Goal: Use online tool/utility

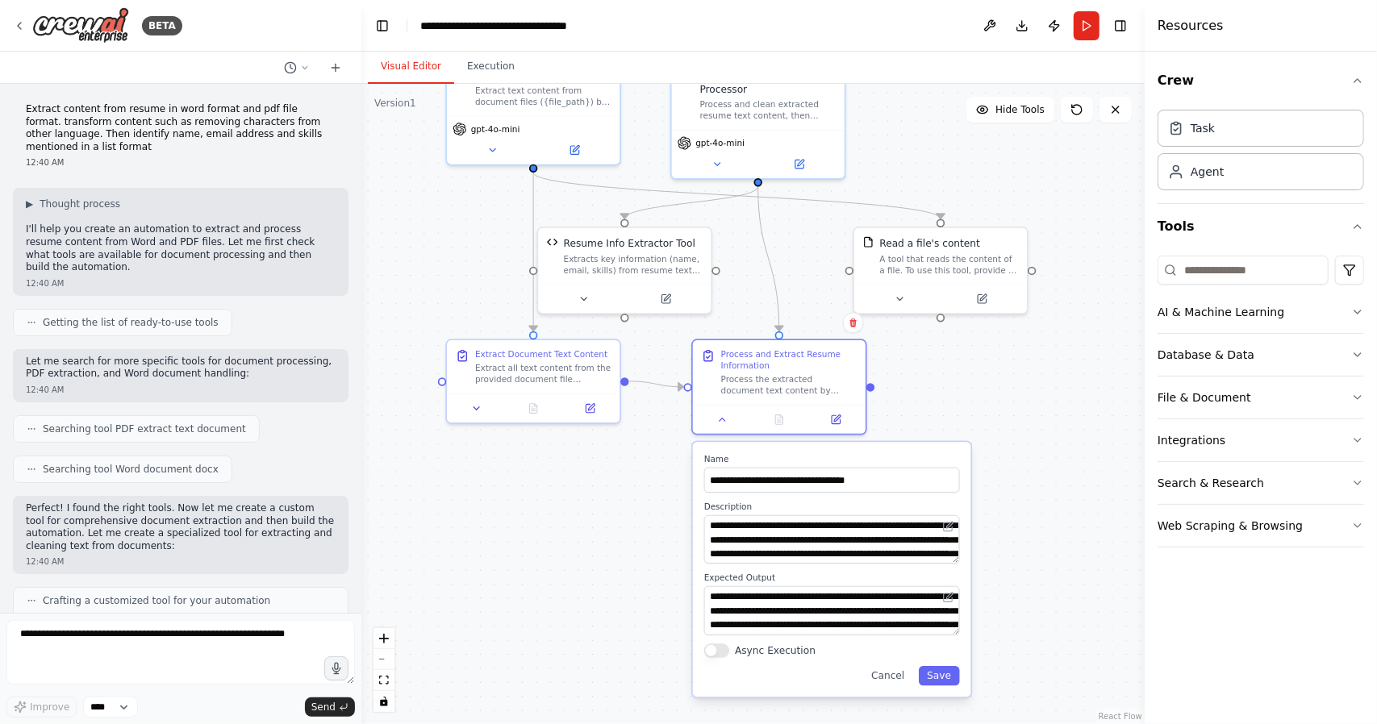
scroll to position [2413, 0]
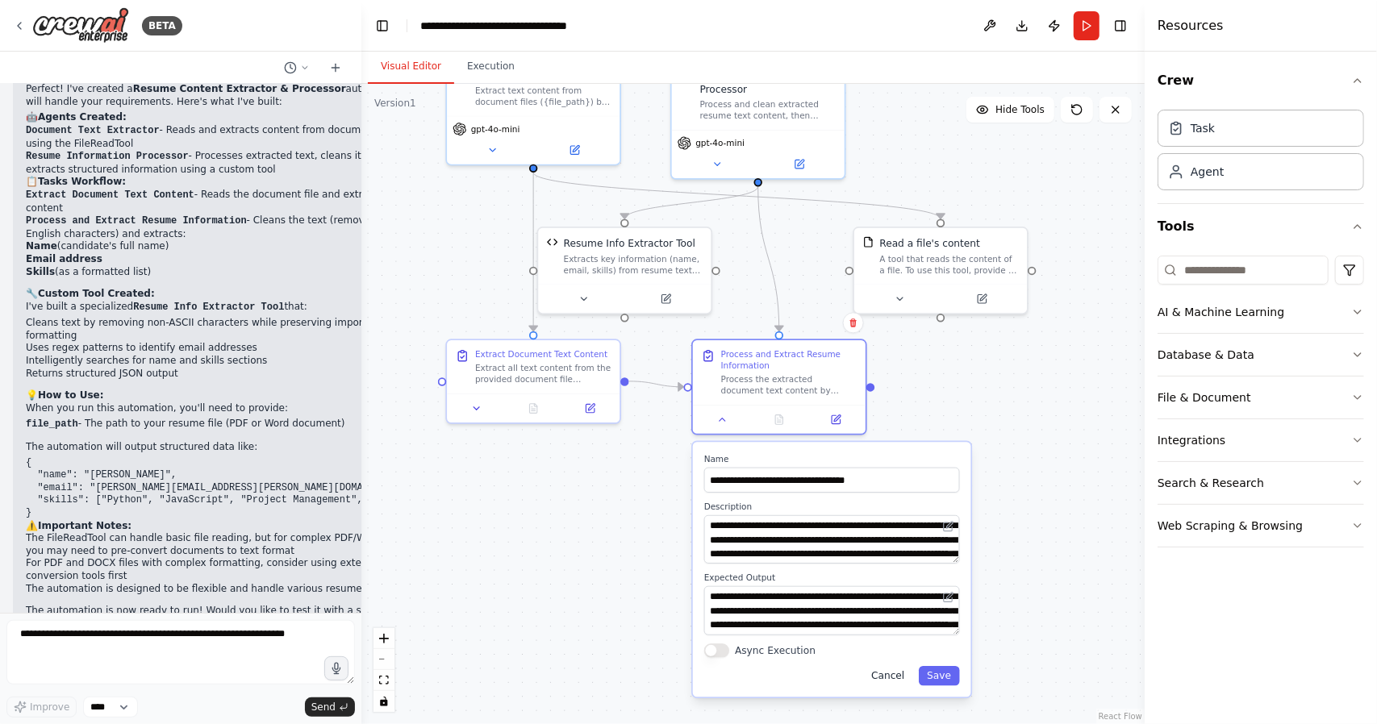
click at [894, 674] on button "Cancel" at bounding box center [888, 675] width 50 height 19
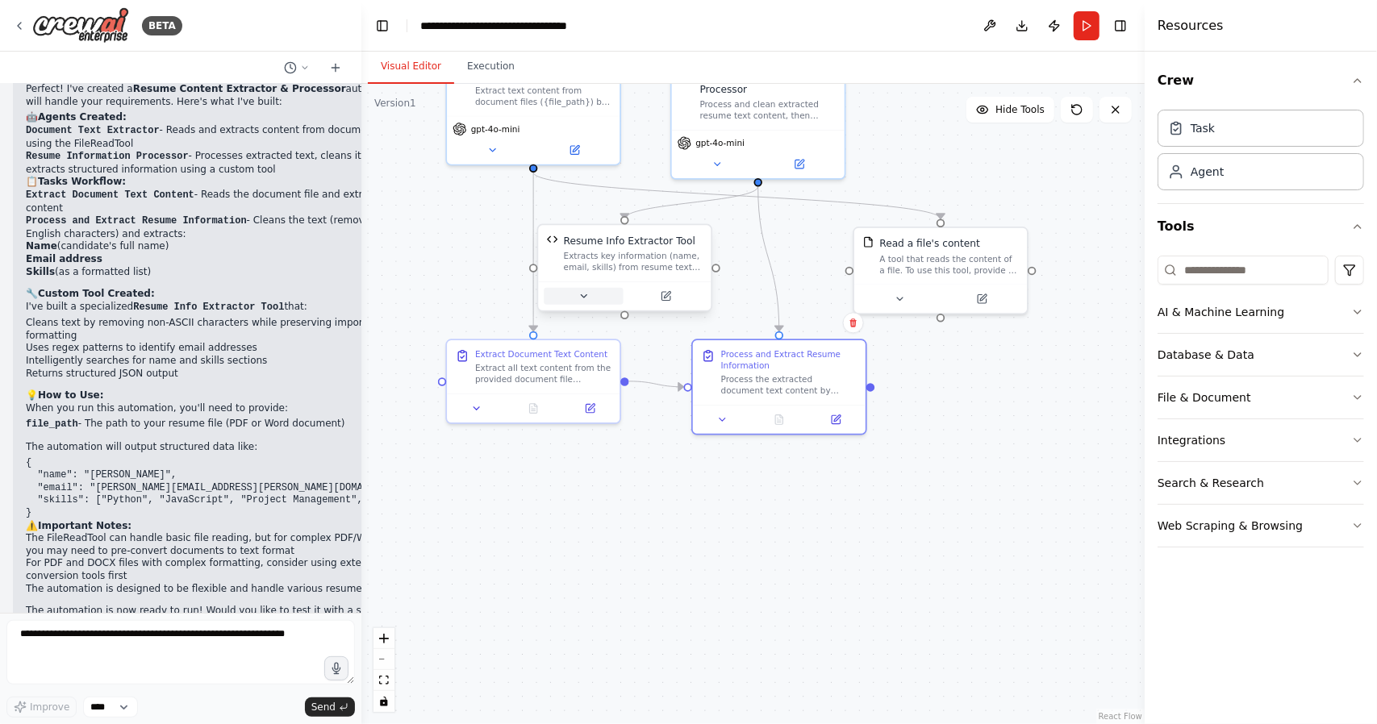
click at [589, 299] on icon at bounding box center [583, 295] width 11 height 11
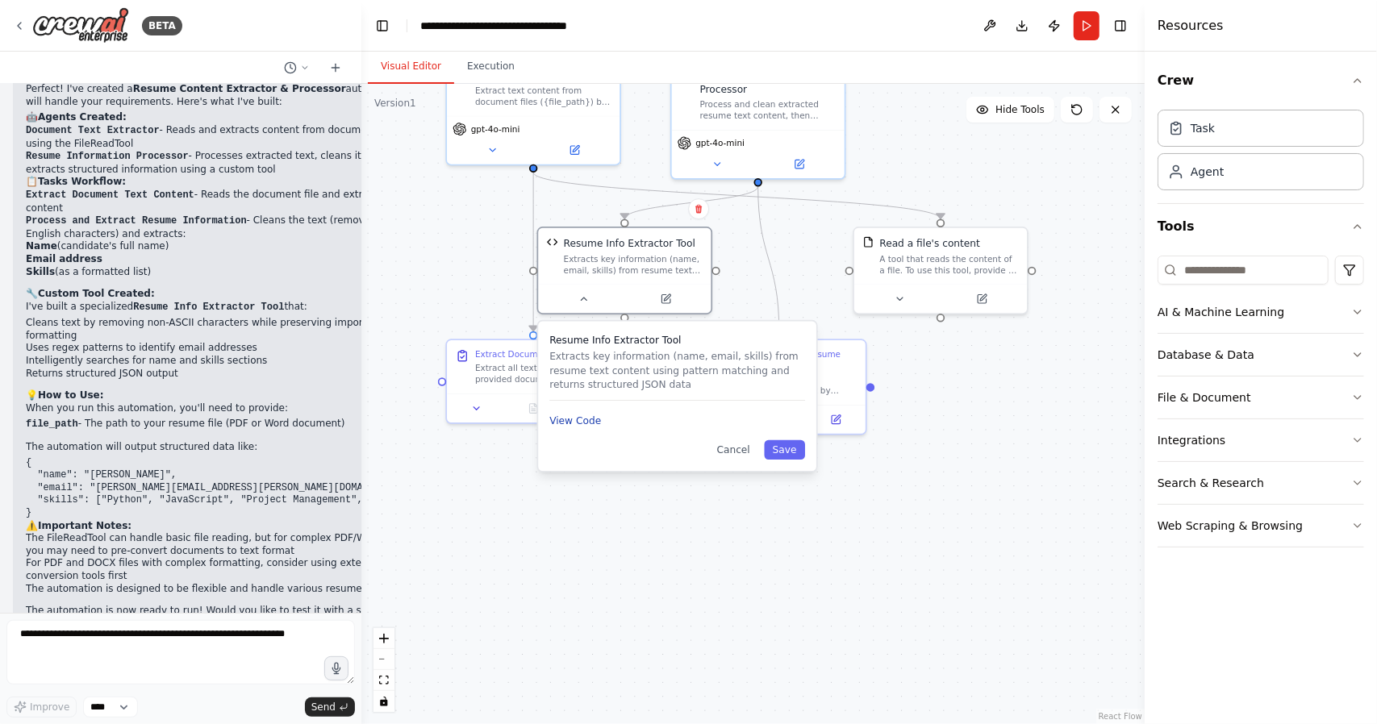
click at [589, 423] on button "View Code" at bounding box center [575, 421] width 52 height 14
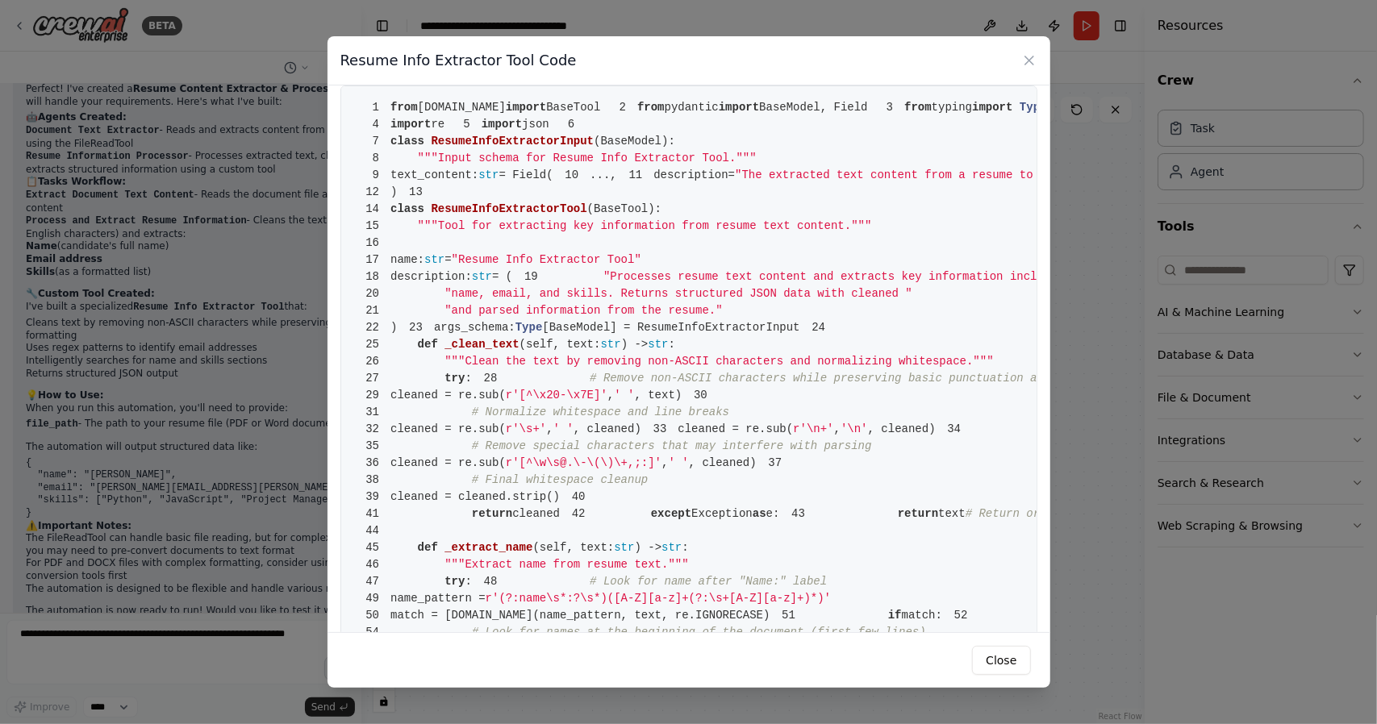
scroll to position [0, 0]
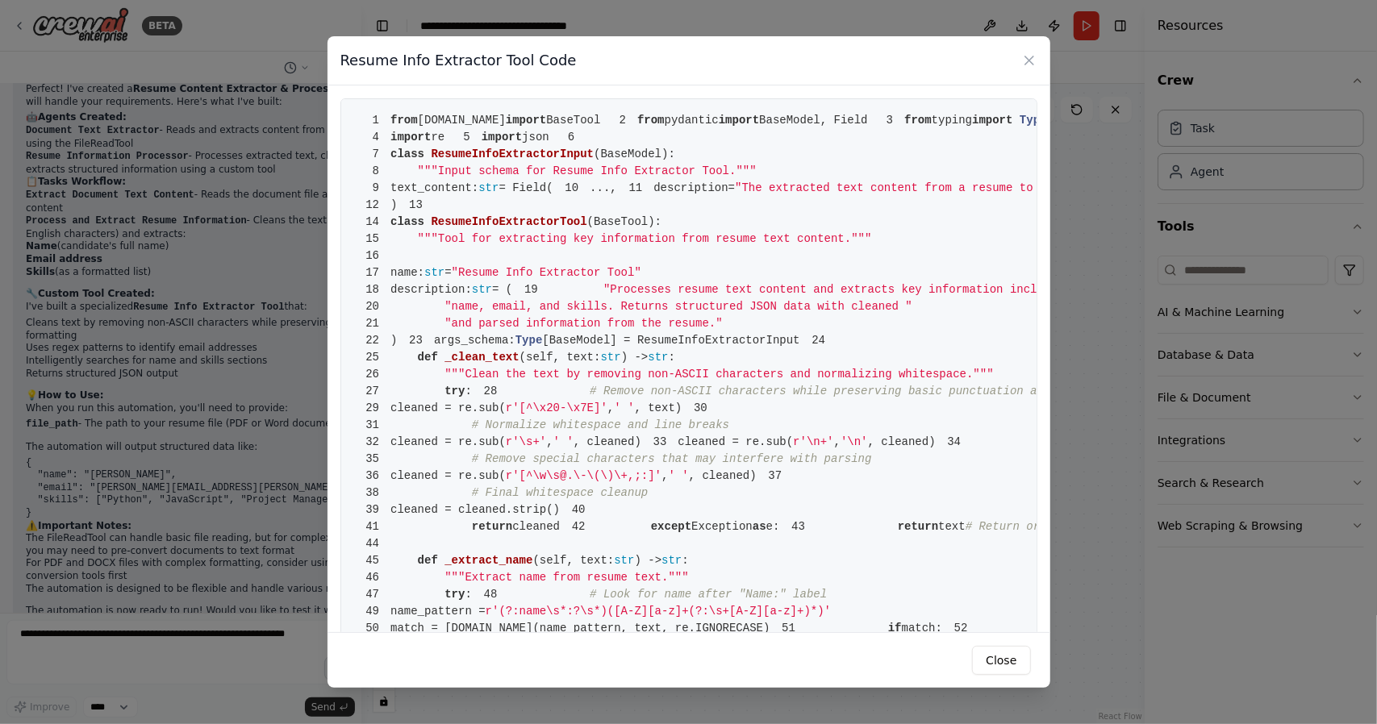
click at [626, 160] on span "BaseModel" at bounding box center [630, 154] width 61 height 13
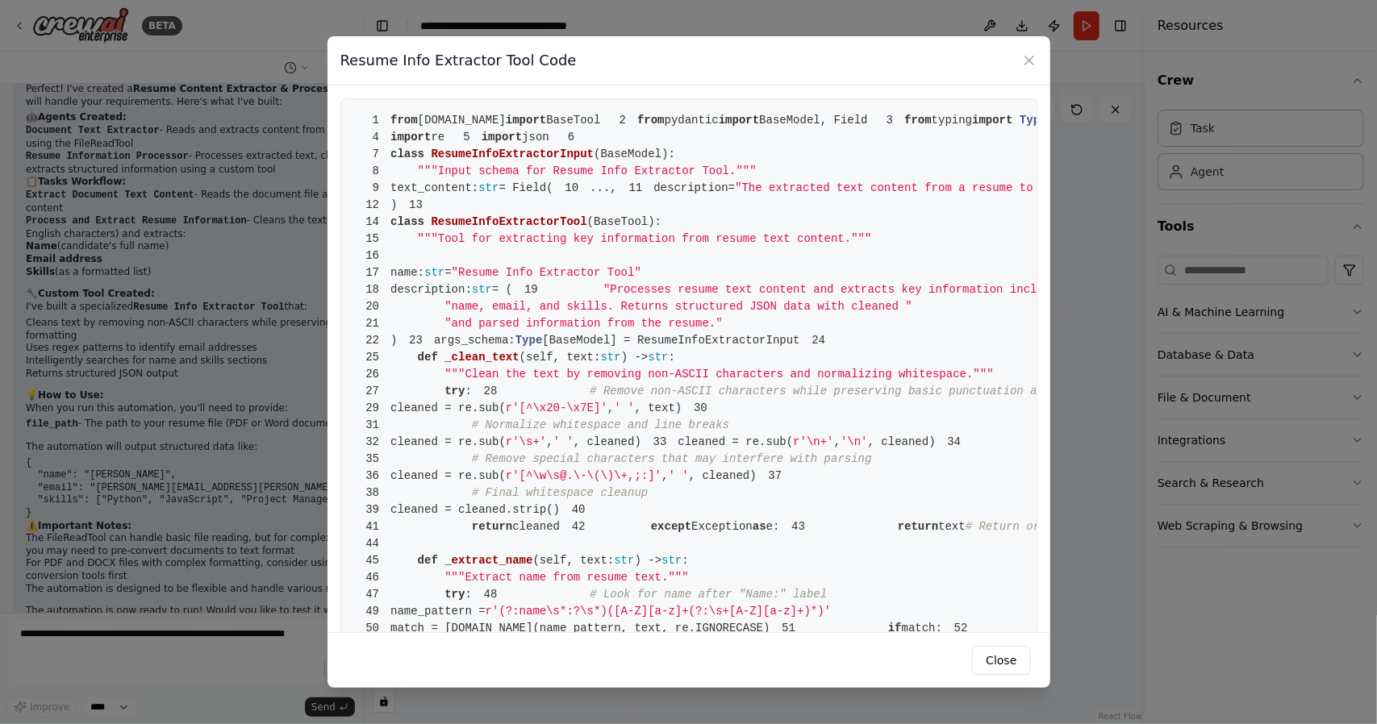
click at [544, 194] on span "= Field(" at bounding box center [525, 187] width 54 height 13
click at [653, 194] on span "description=" at bounding box center [693, 187] width 81 height 13
drag, startPoint x: 590, startPoint y: 290, endPoint x: 634, endPoint y: 290, distance: 43.5
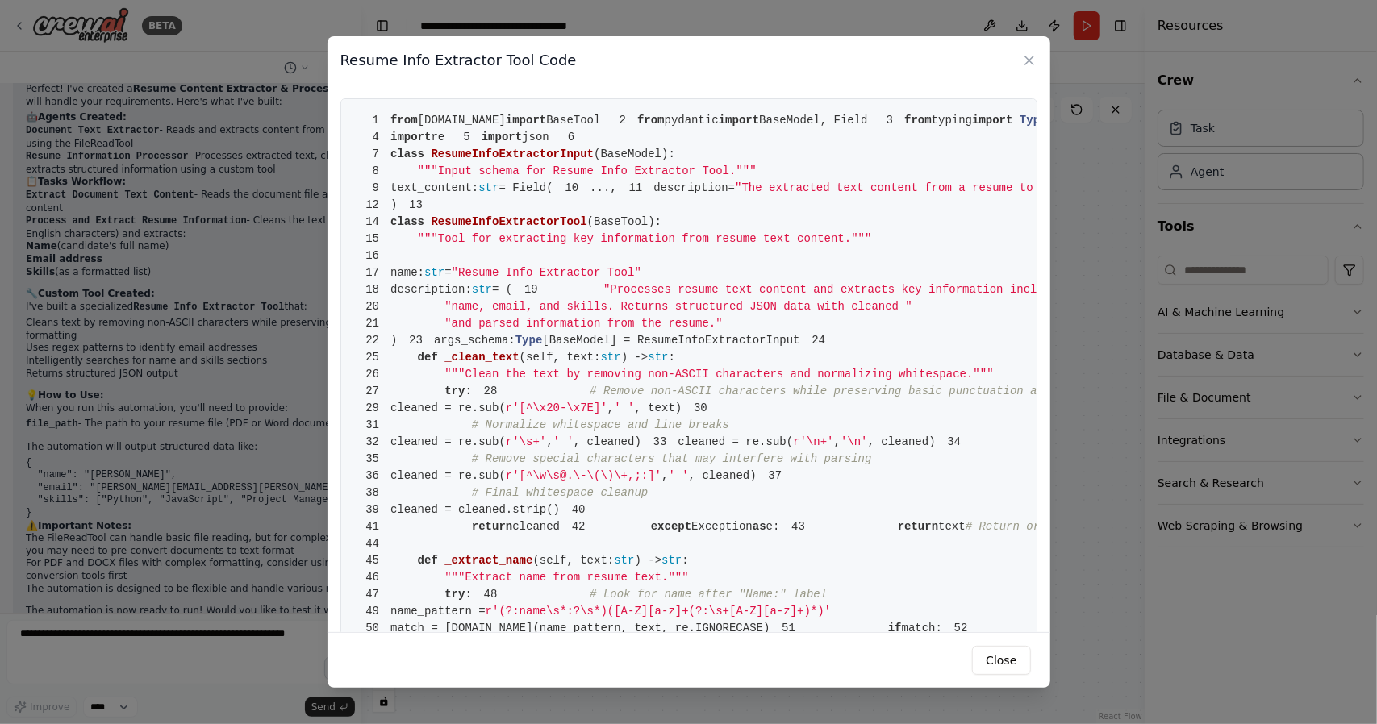
click at [735, 194] on span ""The extracted text content from a resume to be processed"" at bounding box center [931, 187] width 393 height 13
drag, startPoint x: 763, startPoint y: 293, endPoint x: 838, endPoint y: 294, distance: 75.0
click at [767, 194] on span ""The extracted text content from a resume to be processed"" at bounding box center [931, 187] width 393 height 13
click at [847, 194] on span ""The extracted text content from a resume to be processed"" at bounding box center [931, 187] width 393 height 13
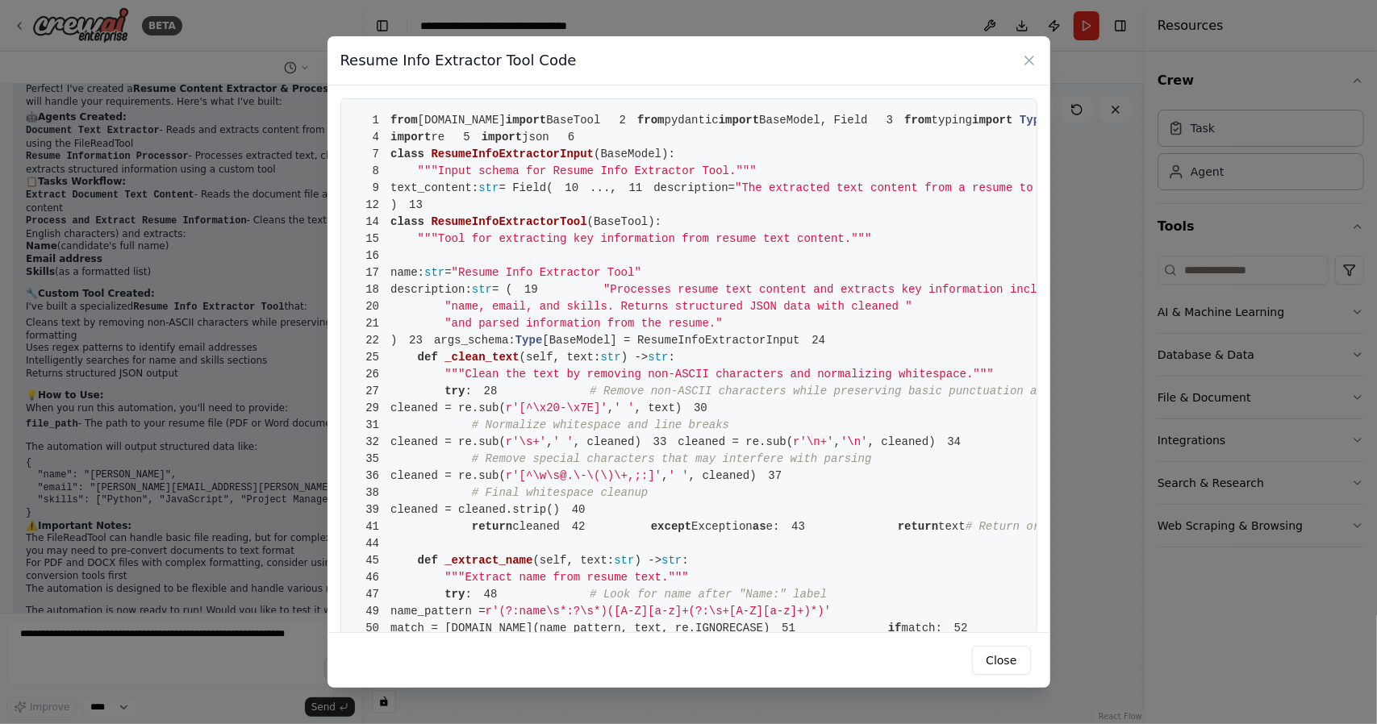
click at [871, 194] on span ""The extracted text content from a resume to be processed"" at bounding box center [931, 187] width 393 height 13
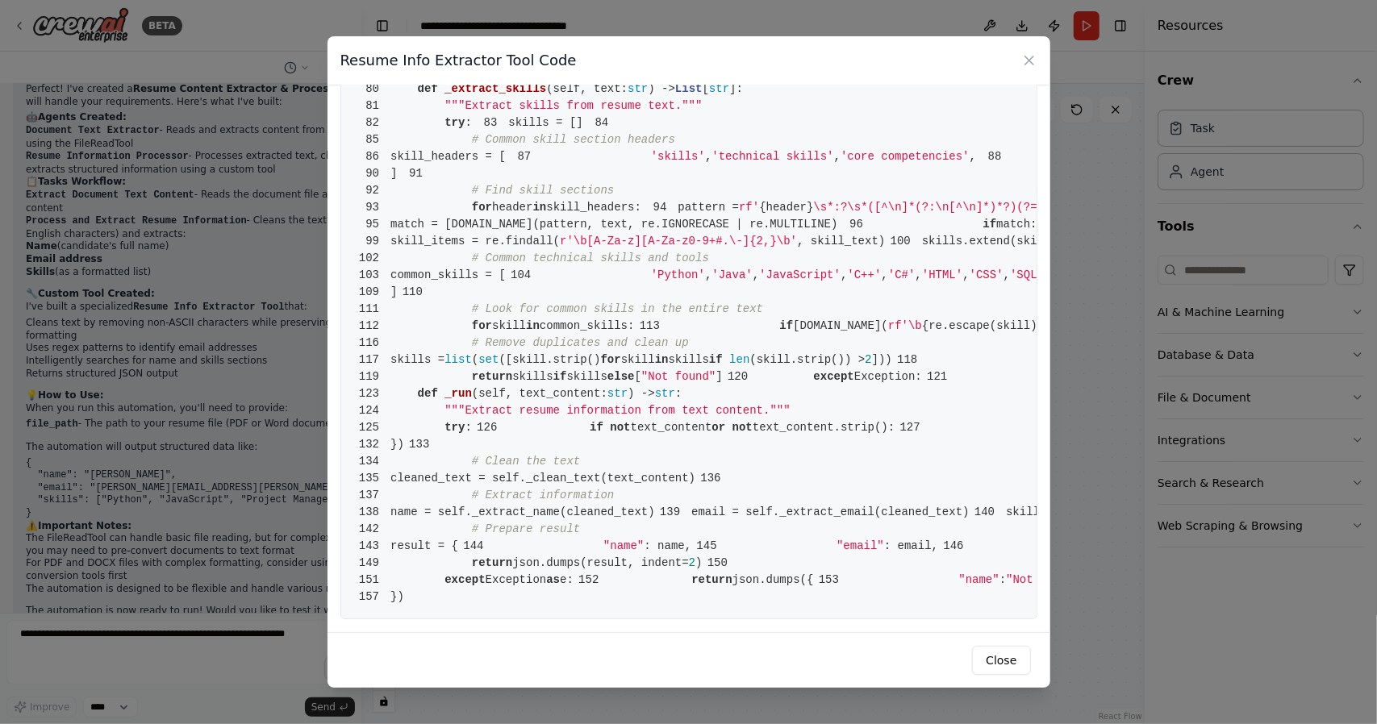
scroll to position [1277, 0]
click at [498, 281] on span "103 common_skills = [" at bounding box center [430, 275] width 152 height 13
drag, startPoint x: 702, startPoint y: 525, endPoint x: 503, endPoint y: 438, distance: 216.7
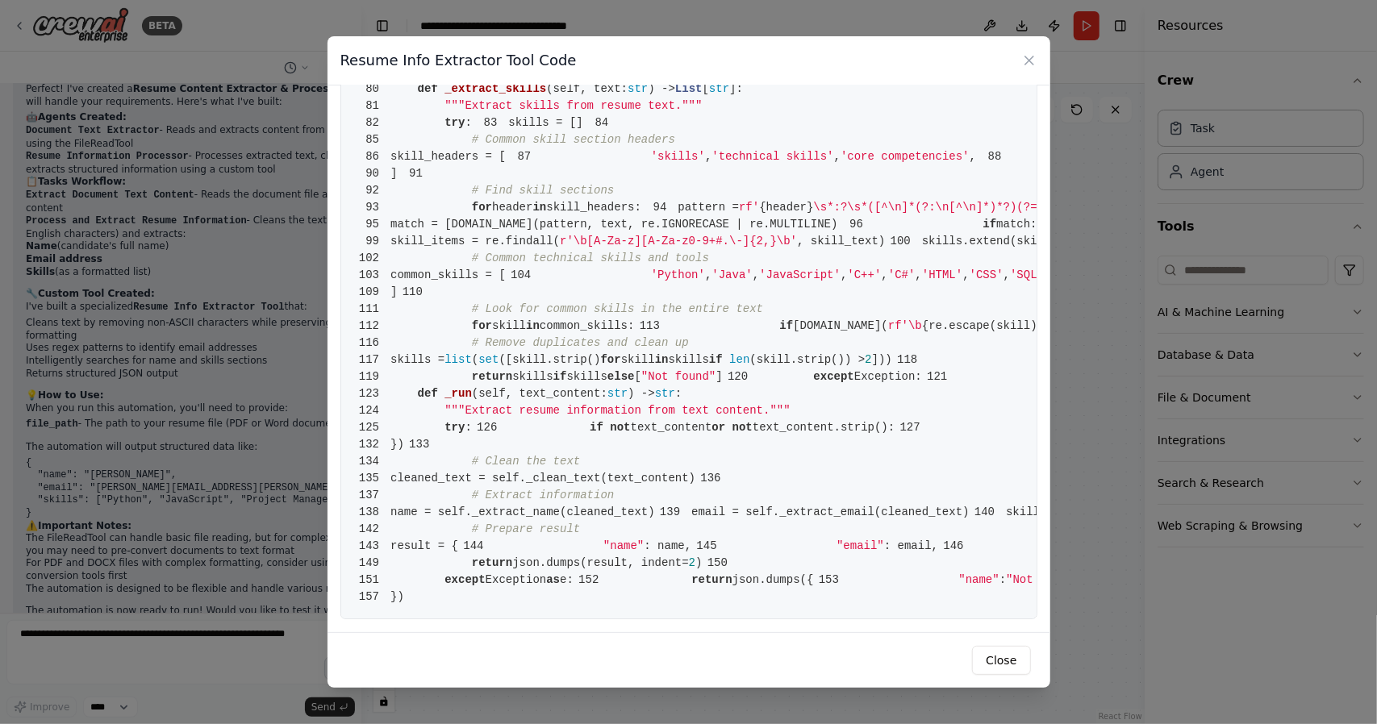
click at [589, 332] on span "common_skills:" at bounding box center [586, 325] width 95 height 13
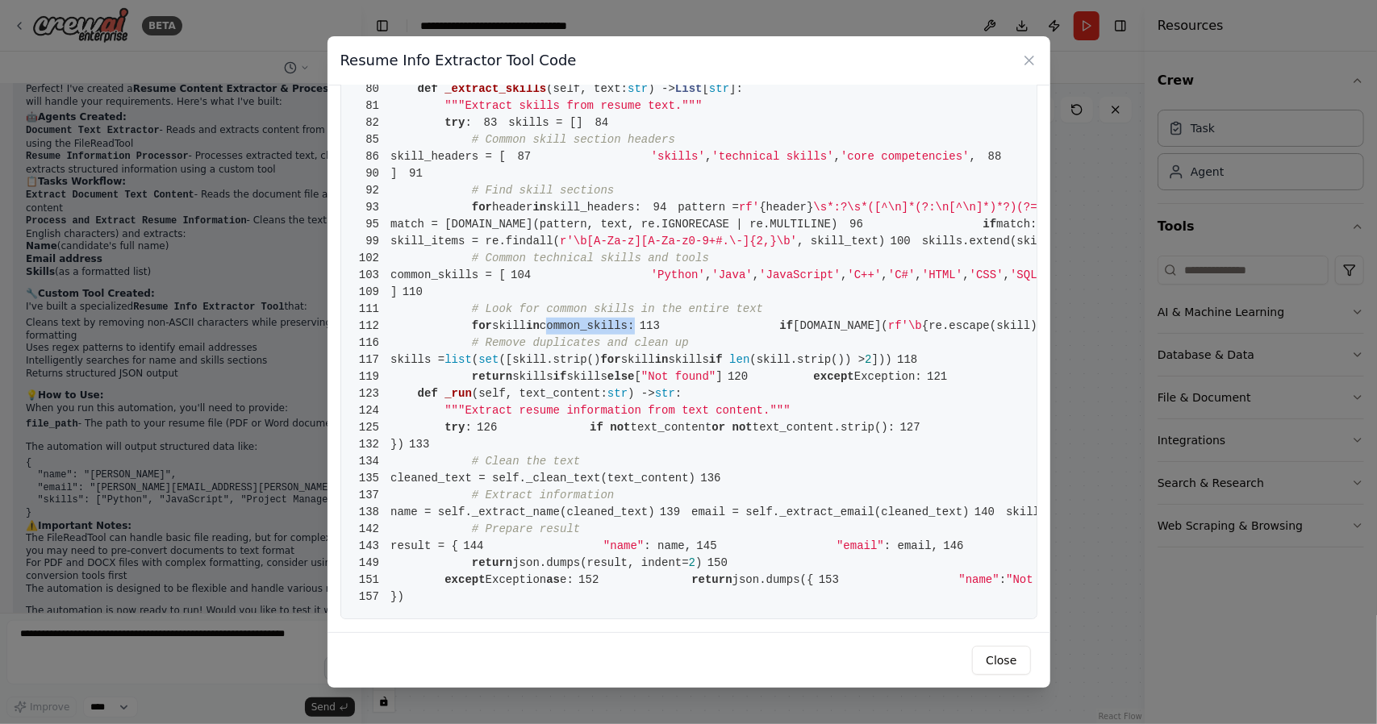
drag, startPoint x: 511, startPoint y: 422, endPoint x: 855, endPoint y: 428, distance: 343.6
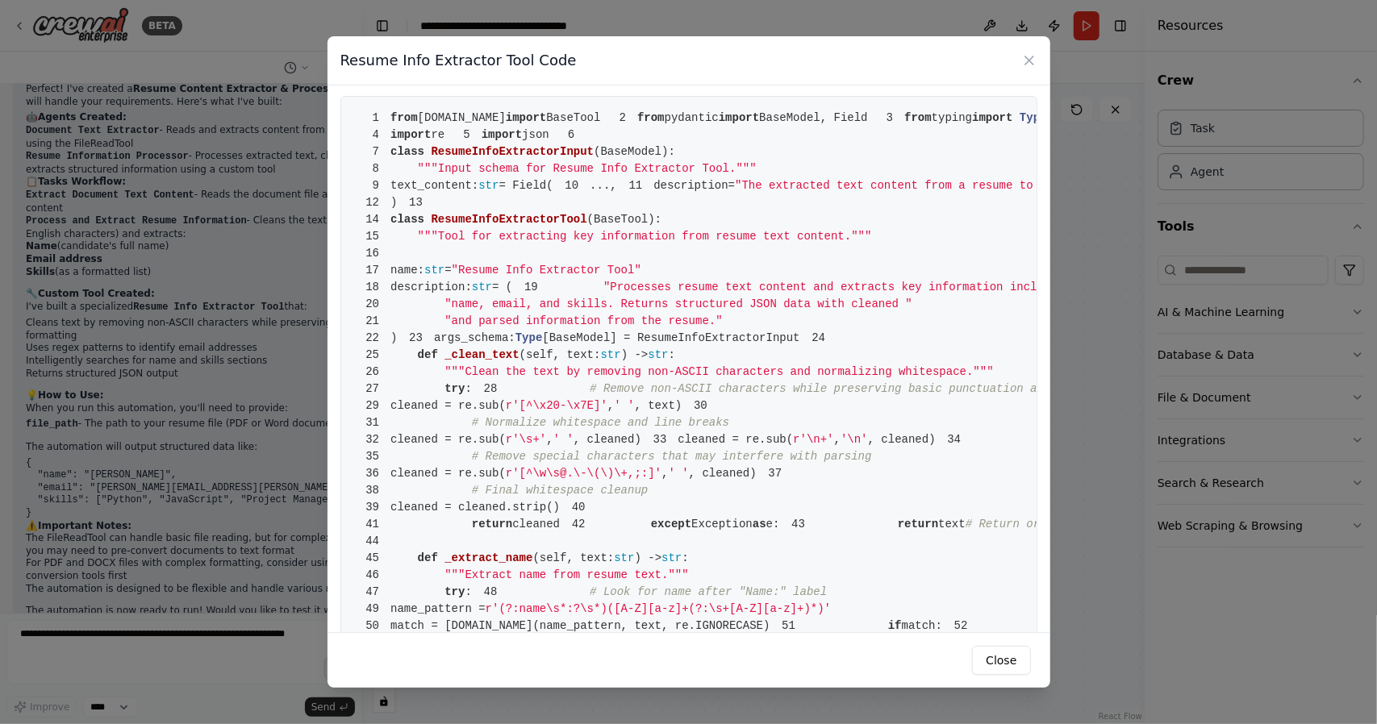
scroll to position [0, 0]
click at [495, 279] on span ""Resume Info Extractor Tool"" at bounding box center [547, 272] width 190 height 13
click at [995, 664] on button "Close" at bounding box center [1001, 660] width 58 height 29
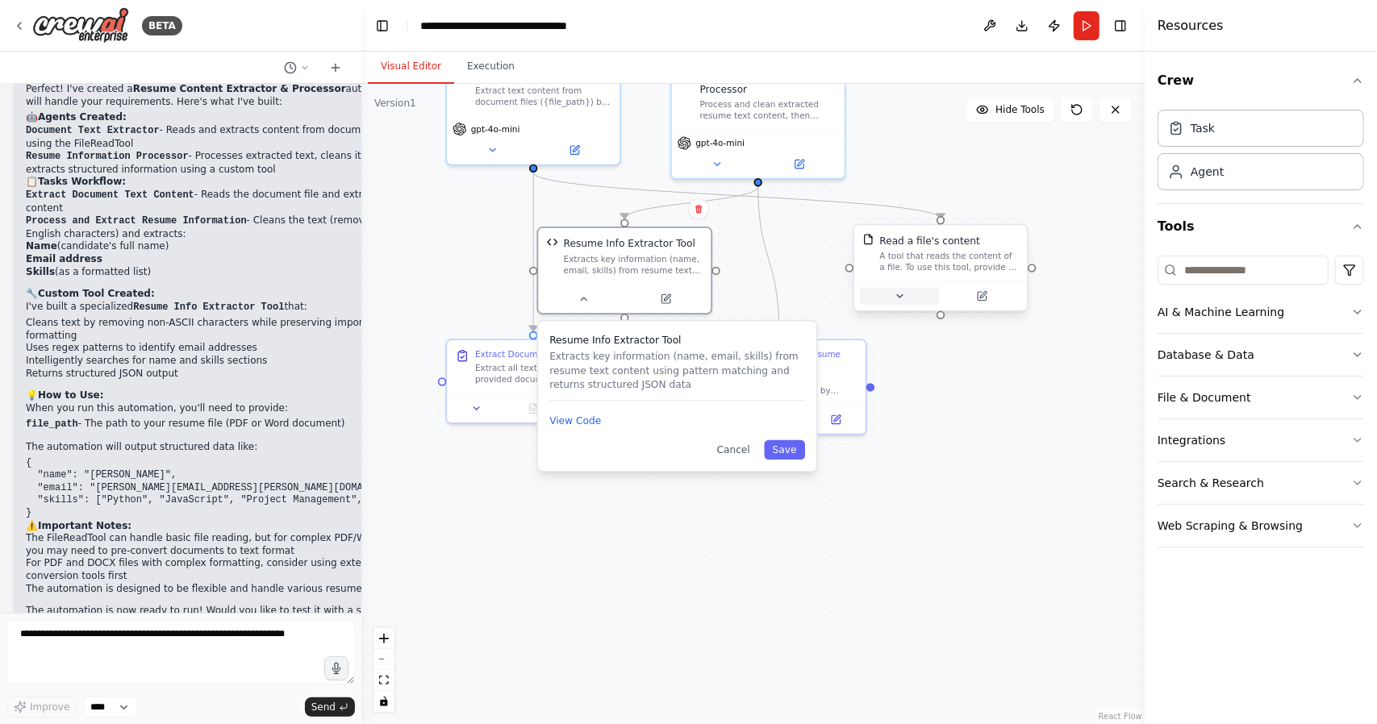
click at [898, 294] on icon at bounding box center [899, 295] width 11 height 11
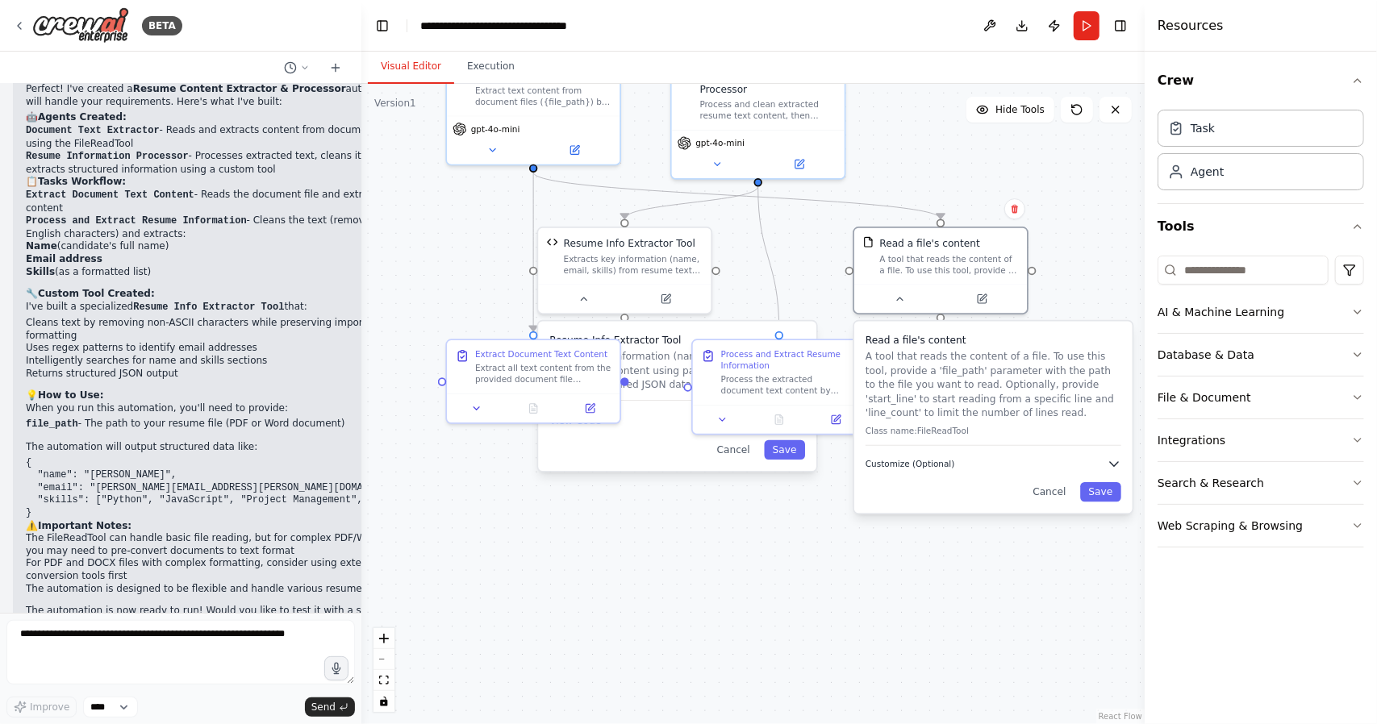
click at [909, 464] on span "Customize (Optional)" at bounding box center [909, 463] width 89 height 11
click at [1047, 497] on button "Cancel" at bounding box center [1049, 491] width 50 height 19
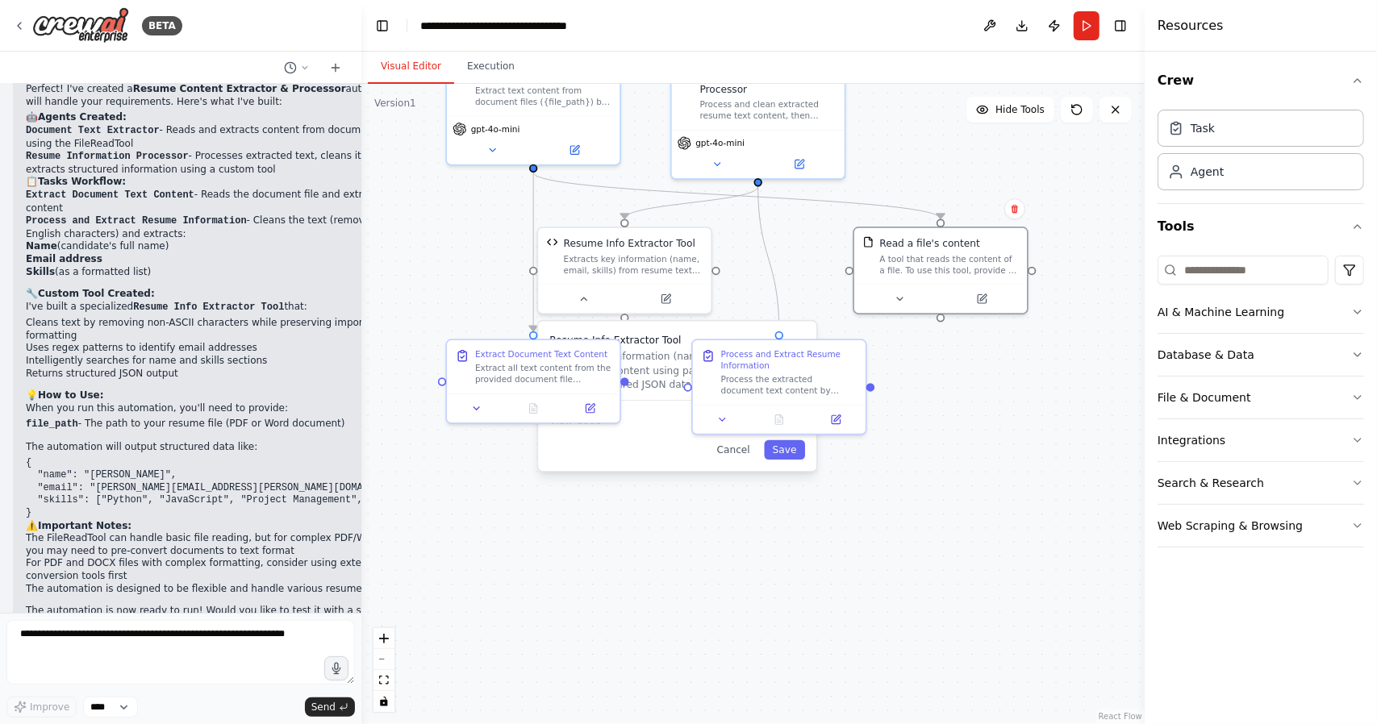
click at [979, 508] on div ".deletable-edge-delete-btn { width: 20px; height: 20px; border: 0px solid #ffff…" at bounding box center [752, 404] width 783 height 640
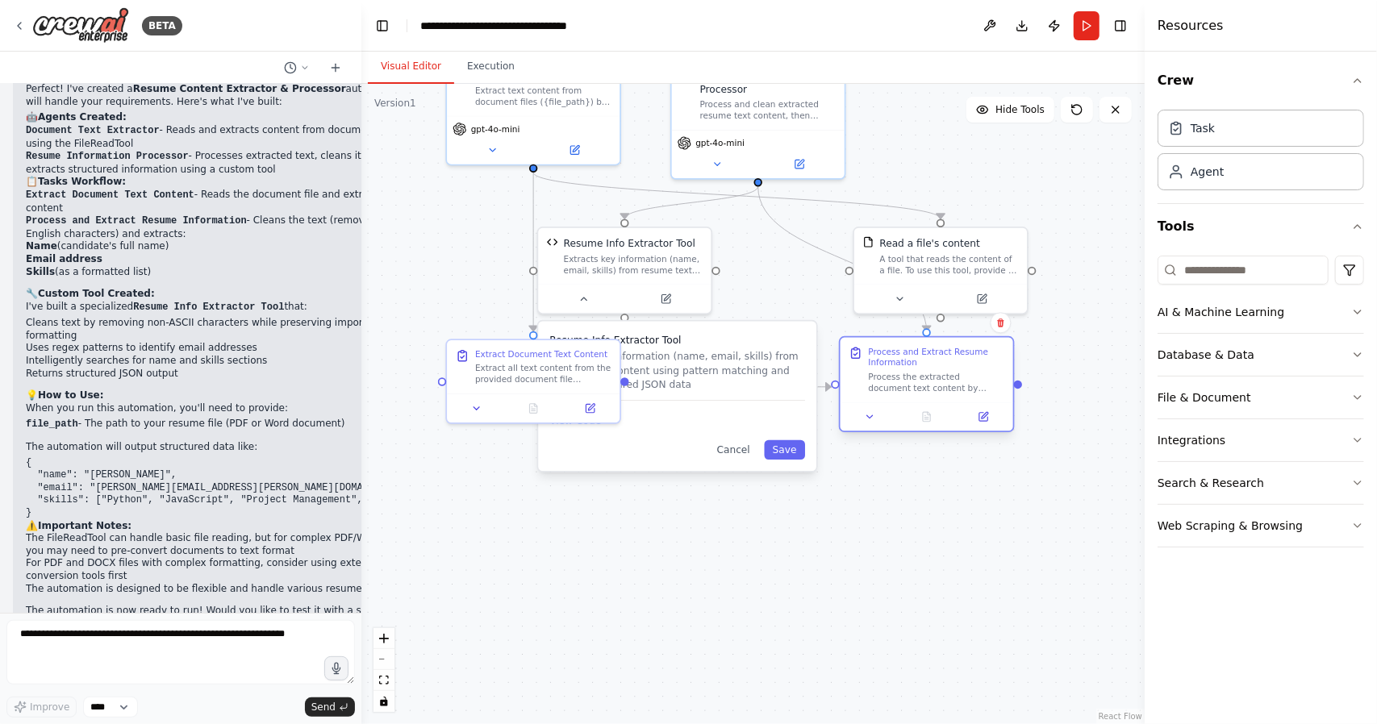
drag, startPoint x: 831, startPoint y: 385, endPoint x: 978, endPoint y: 385, distance: 147.6
click at [978, 385] on div "Process the extracted document text content by cleaning it (removing non-Englis…" at bounding box center [937, 382] width 136 height 23
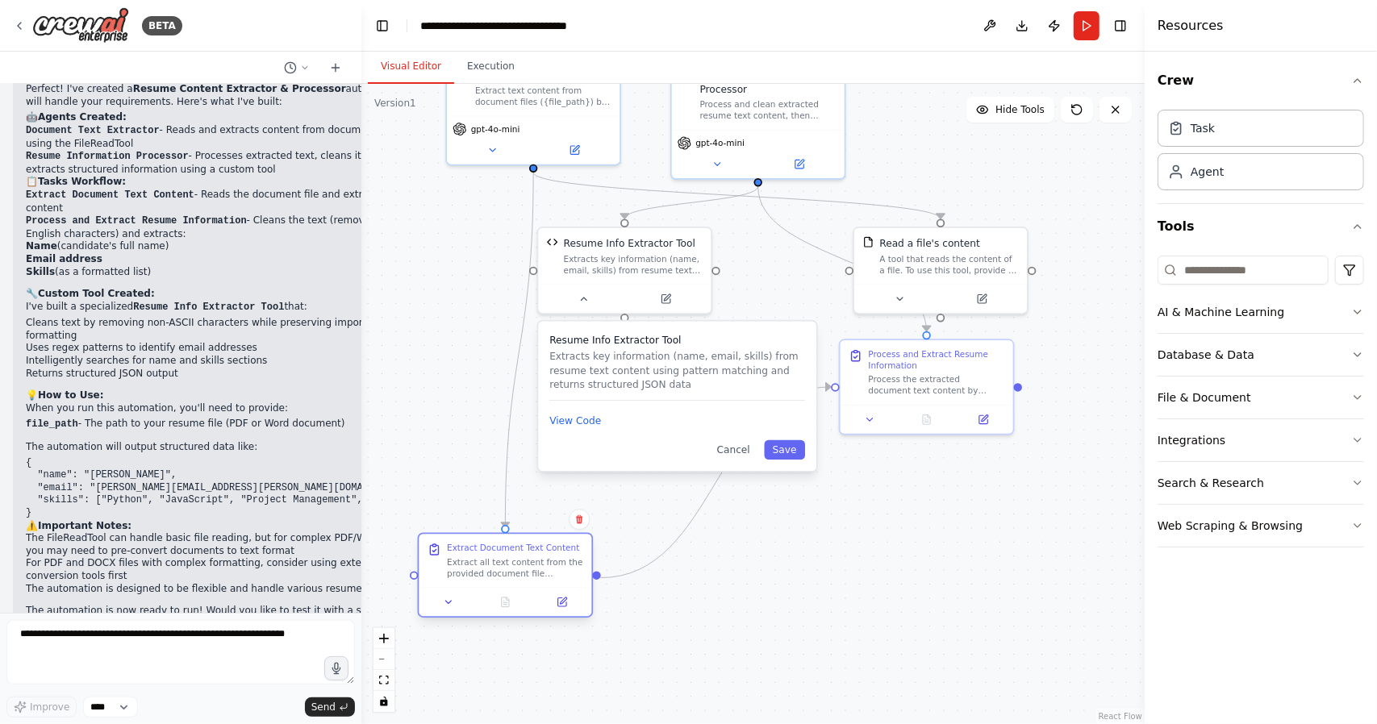
drag, startPoint x: 562, startPoint y: 388, endPoint x: 527, endPoint y: 578, distance: 193.4
click at [527, 578] on div "Extract Document Text Content Extract all text content from the provided docume…" at bounding box center [505, 560] width 173 height 53
click at [582, 425] on button "View Code" at bounding box center [575, 421] width 52 height 14
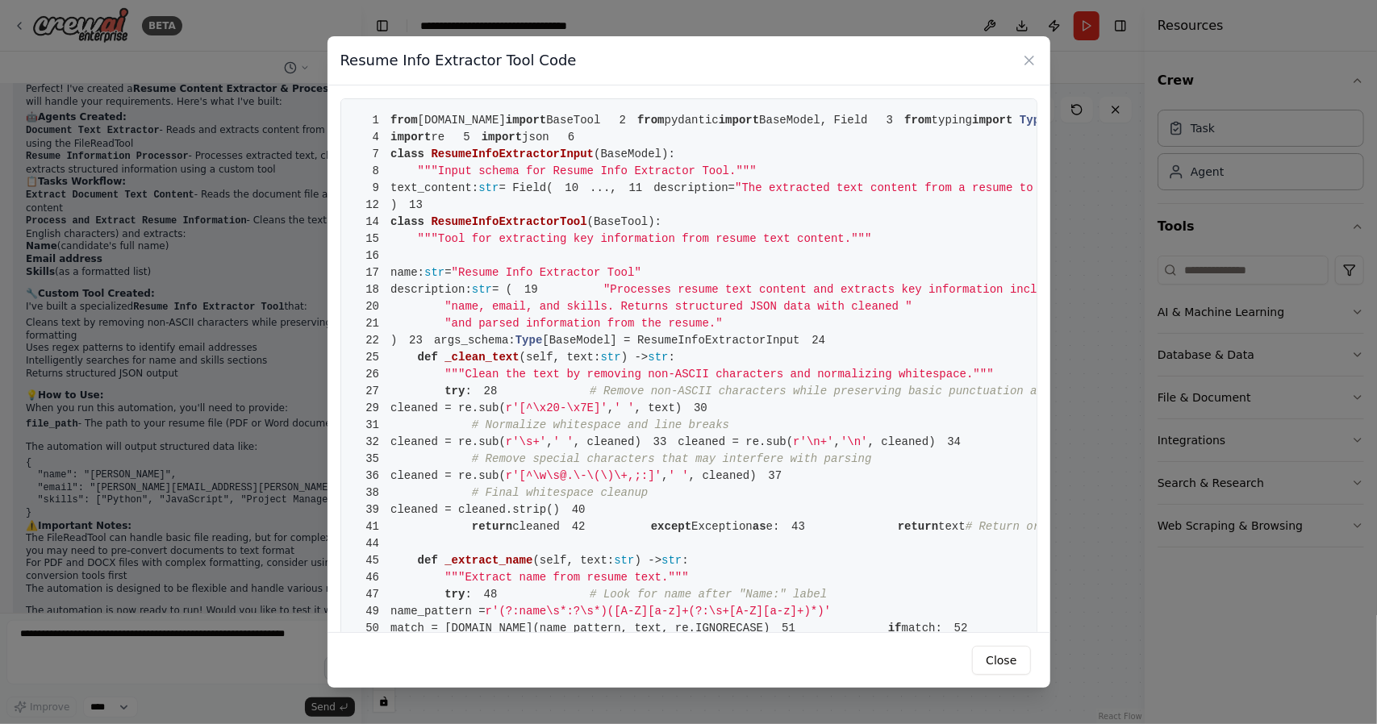
click at [522, 144] on span "json" at bounding box center [535, 137] width 27 height 13
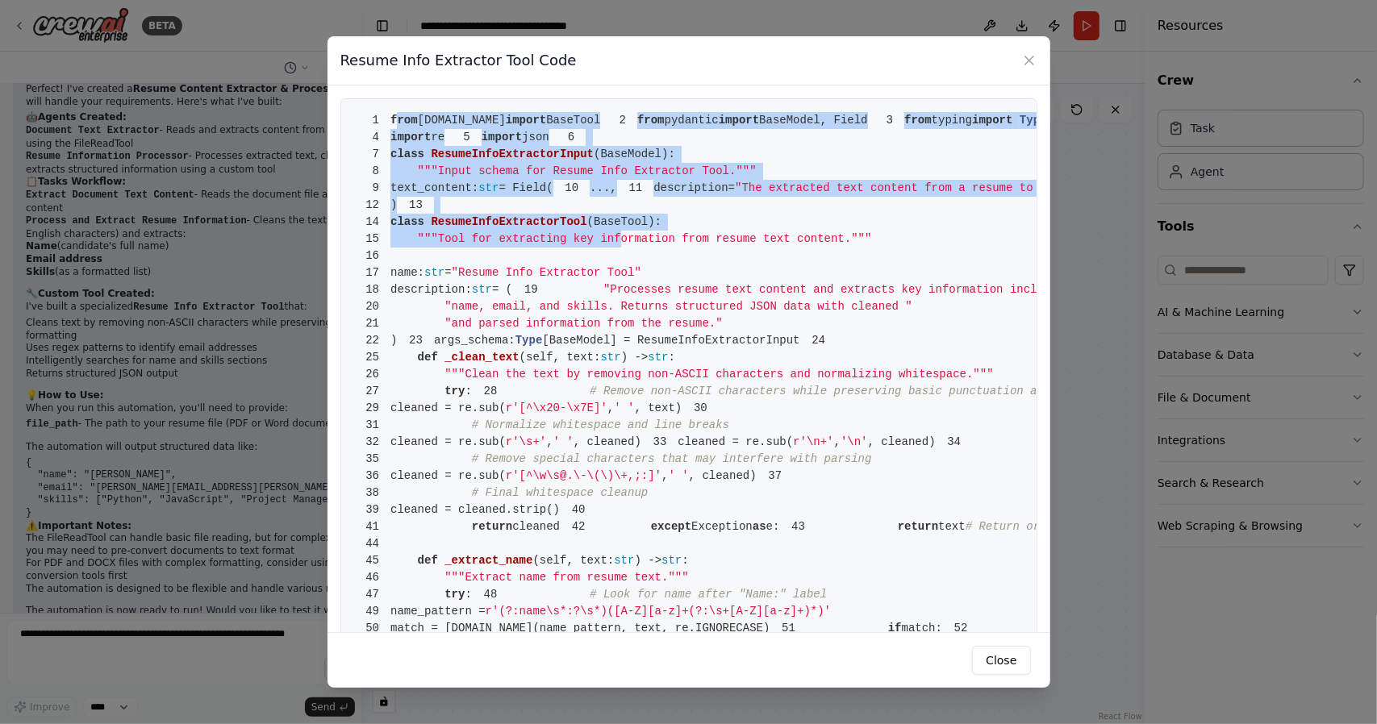
drag, startPoint x: 395, startPoint y: 123, endPoint x: 585, endPoint y: 349, distance: 295.3
click at [431, 144] on span "re" at bounding box center [438, 137] width 14 height 13
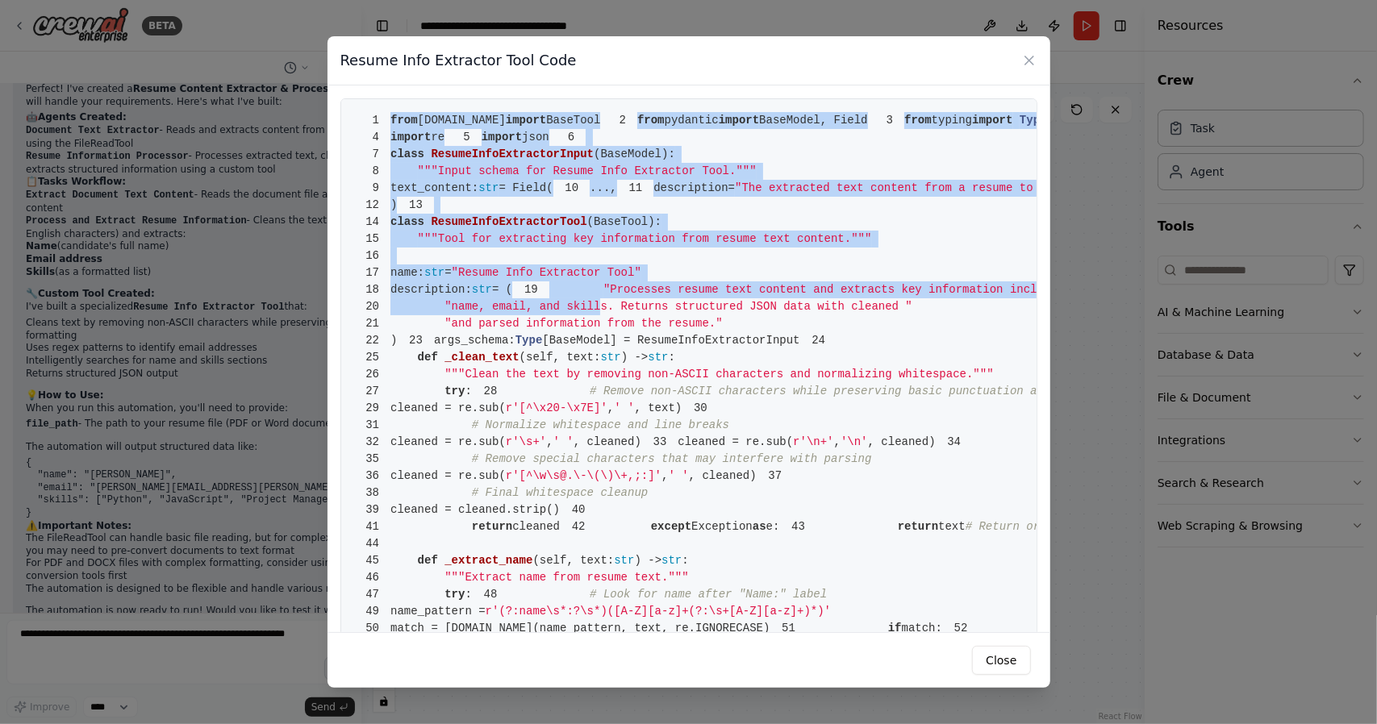
drag, startPoint x: 390, startPoint y: 119, endPoint x: 580, endPoint y: 434, distance: 367.9
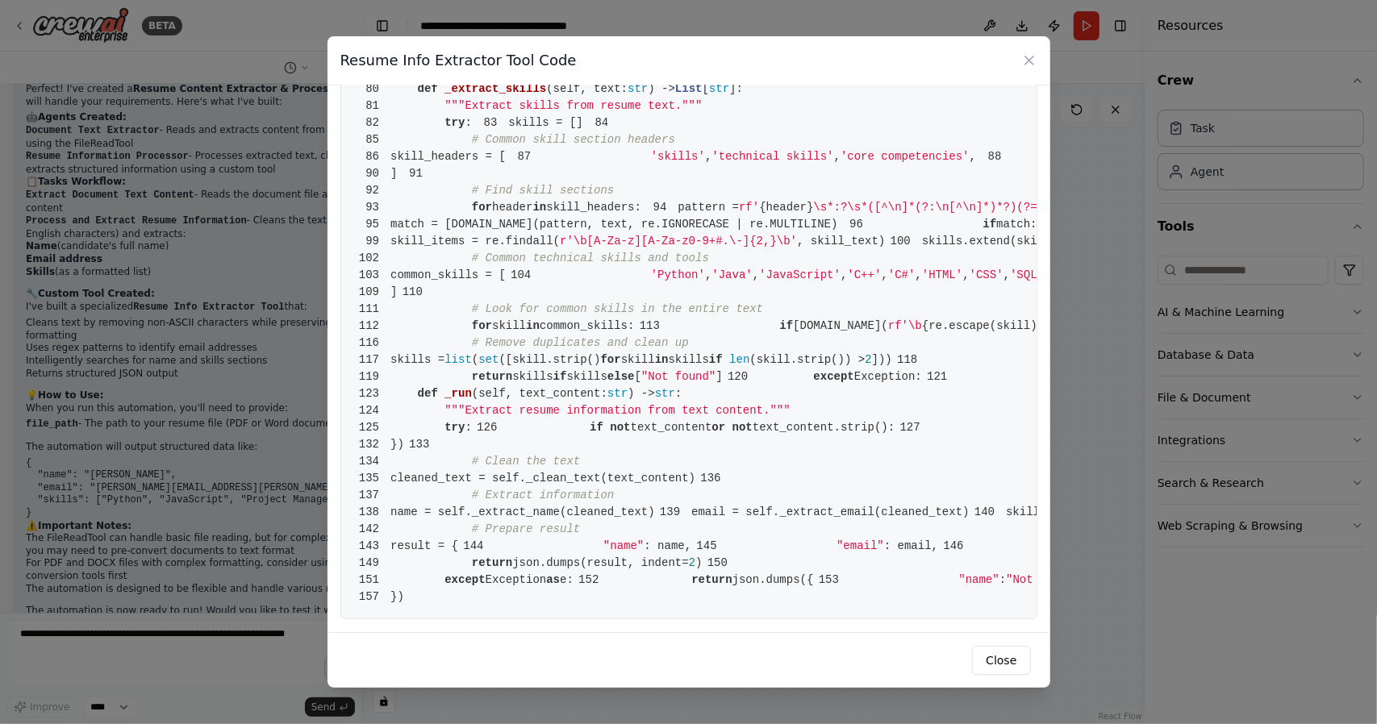
scroll to position [2164, 0]
copy code "from [DOMAIN_NAME] import BaseTool 2 from pydantic import BaseModel, Field 3 fr…"
click at [1010, 658] on button "Close" at bounding box center [1001, 660] width 58 height 29
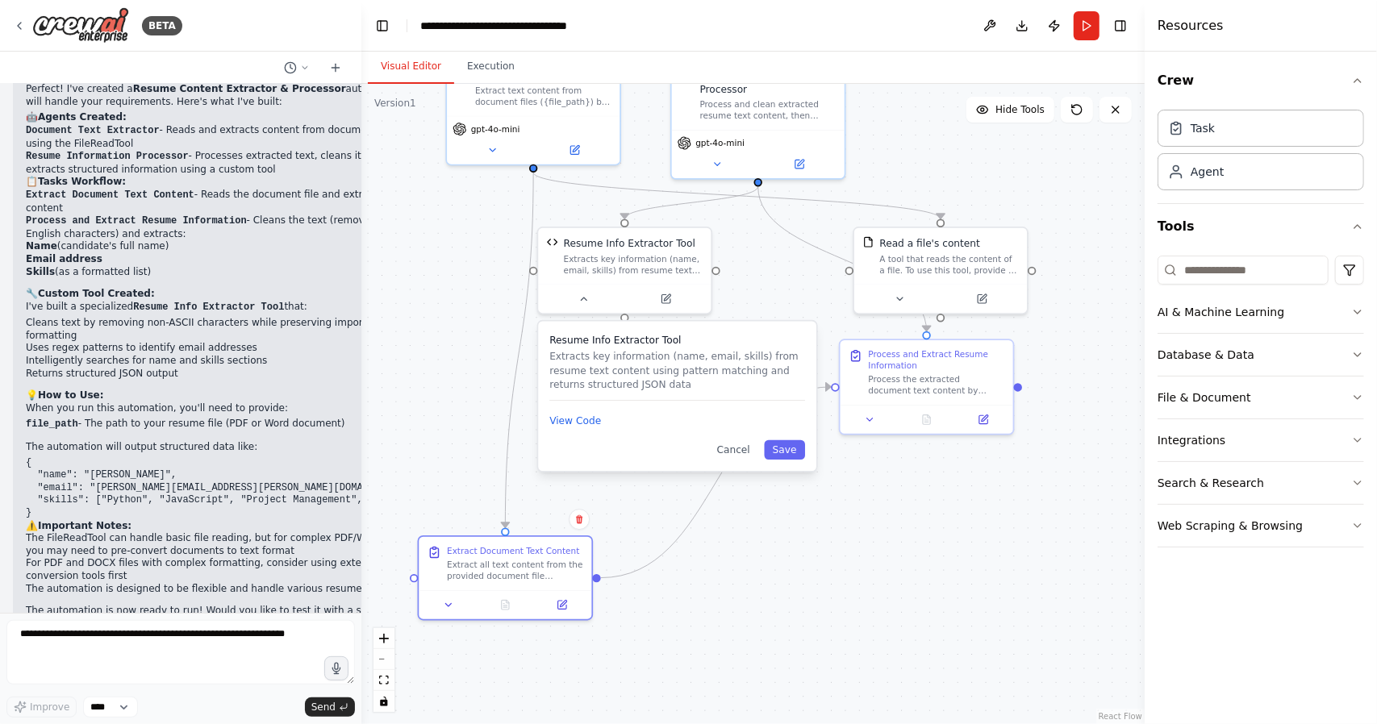
click at [831, 598] on div ".deletable-edge-delete-btn { width: 20px; height: 20px; border: 0px solid #ffff…" at bounding box center [752, 404] width 783 height 640
click at [585, 308] on div at bounding box center [624, 295] width 173 height 29
click at [578, 421] on button "View Code" at bounding box center [575, 421] width 52 height 14
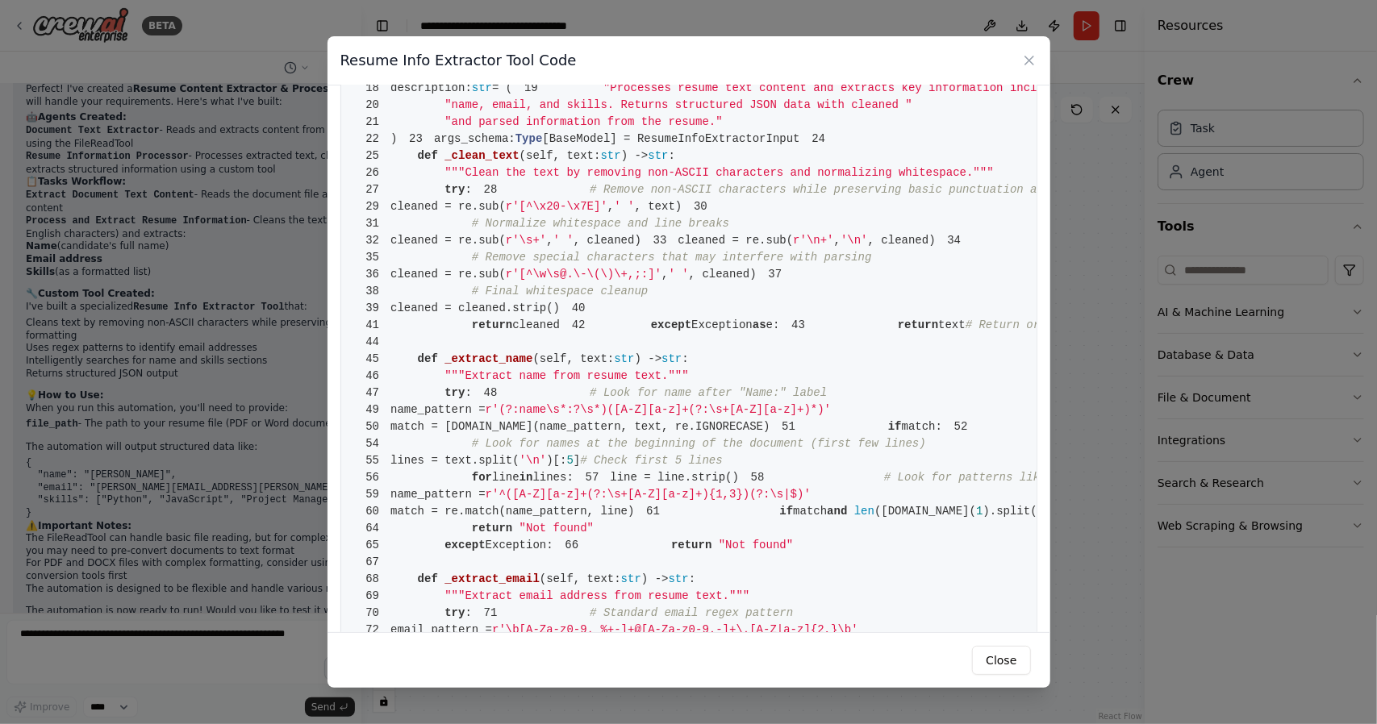
scroll to position [161, 0]
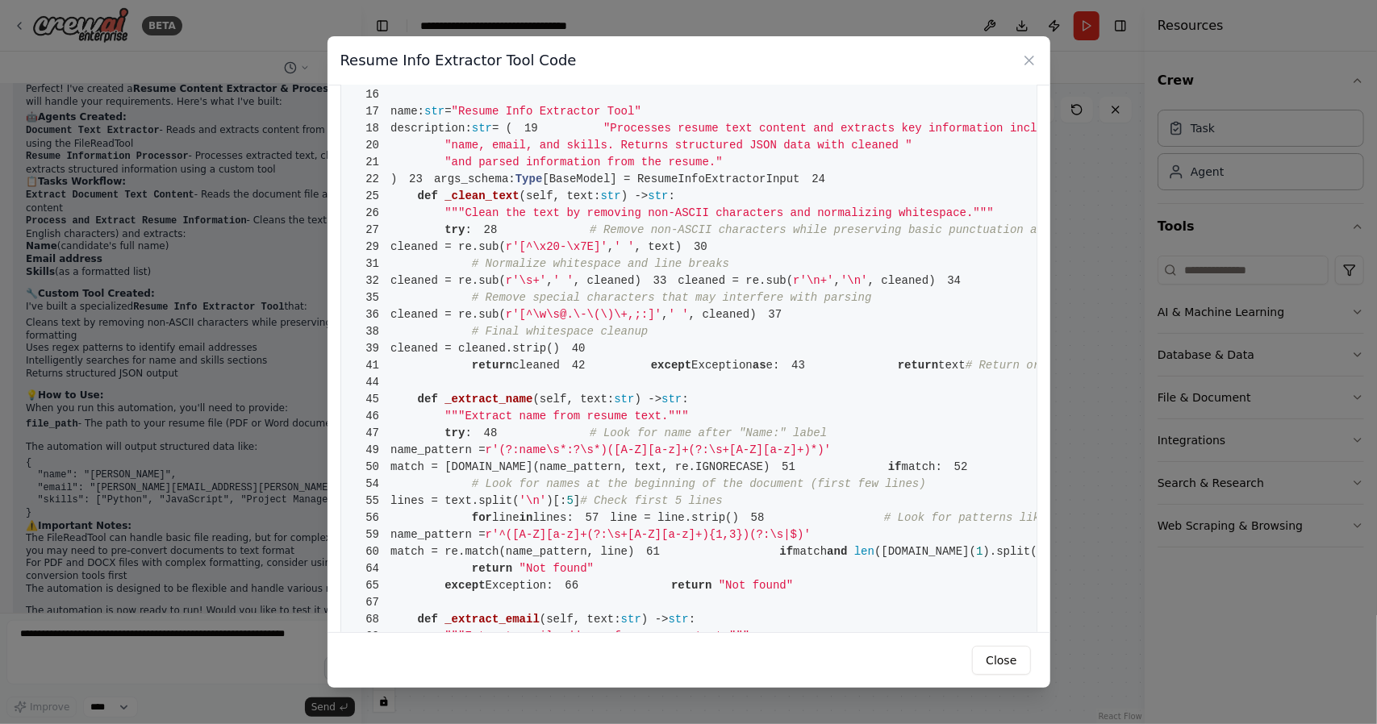
click at [573, 202] on span "self, text:" at bounding box center [563, 196] width 74 height 13
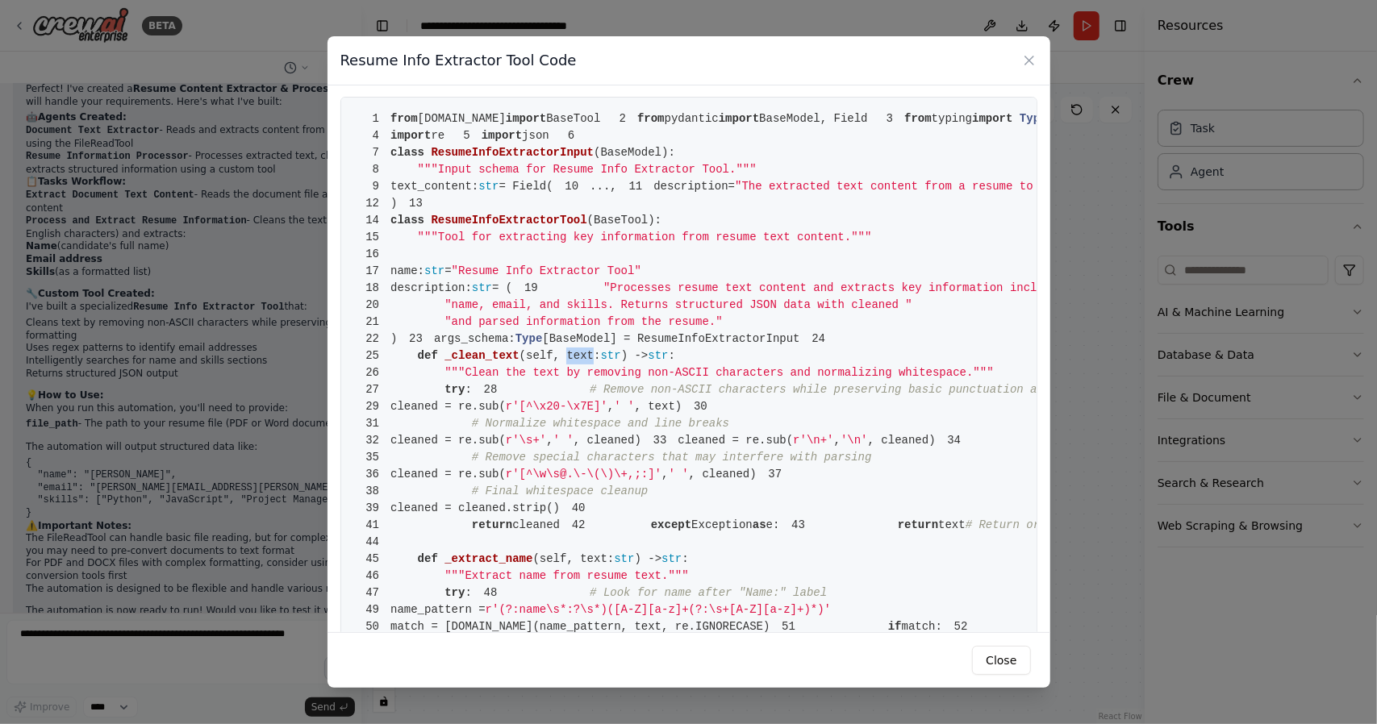
scroll to position [0, 0]
click at [514, 177] on span """"Input schema for Resume Info Extractor Tool."""" at bounding box center [587, 171] width 339 height 13
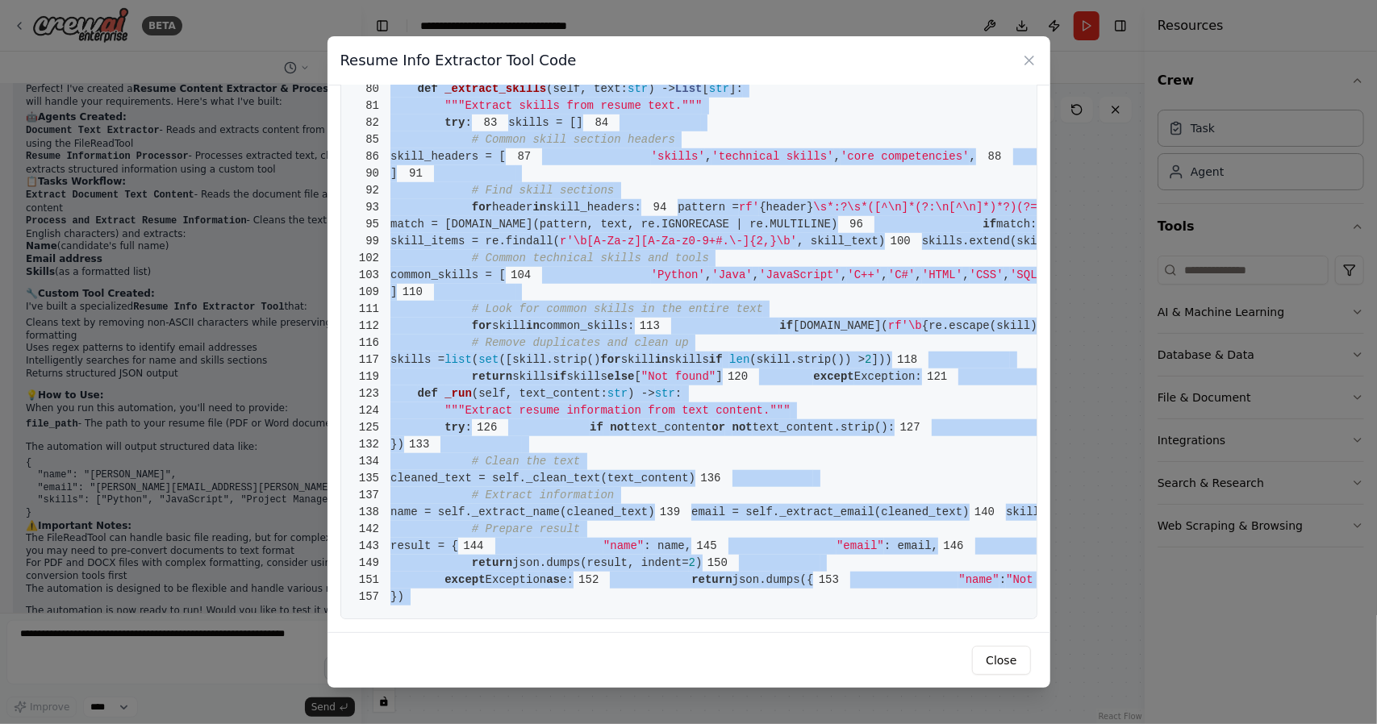
scroll to position [2164, 0]
drag, startPoint x: 393, startPoint y: 119, endPoint x: 616, endPoint y: 660, distance: 585.4
click at [616, 660] on div "Resume Info Extractor Tool Code 1 from [DOMAIN_NAME] import BaseTool 2 from pyd…" at bounding box center [688, 362] width 723 height 652
copy code "from [DOMAIN_NAME] import BaseTool 2 from pydantic import BaseModel, Field 3 fr…"
click at [1002, 666] on button "Close" at bounding box center [1001, 660] width 58 height 29
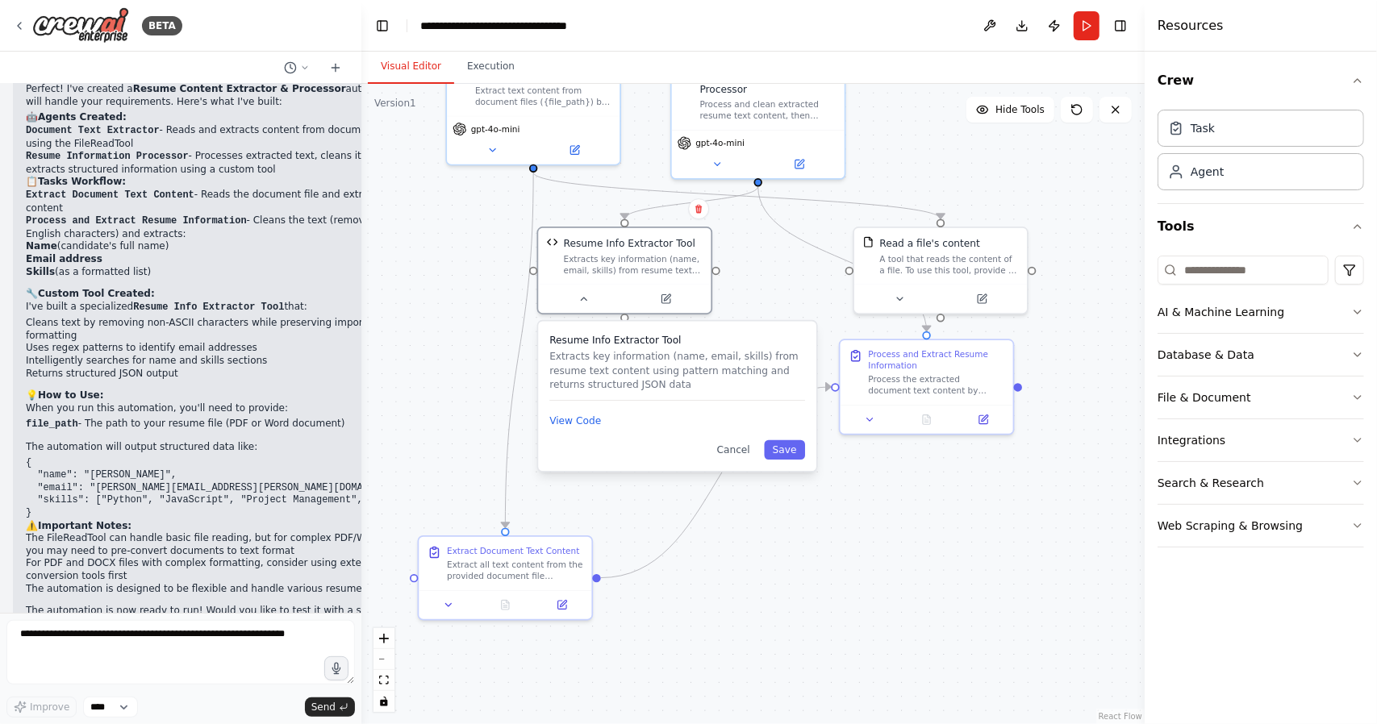
click at [822, 601] on div ".deletable-edge-delete-btn { width: 20px; height: 20px; border: 0px solid #ffff…" at bounding box center [752, 404] width 783 height 640
click at [165, 664] on textarea at bounding box center [180, 652] width 348 height 65
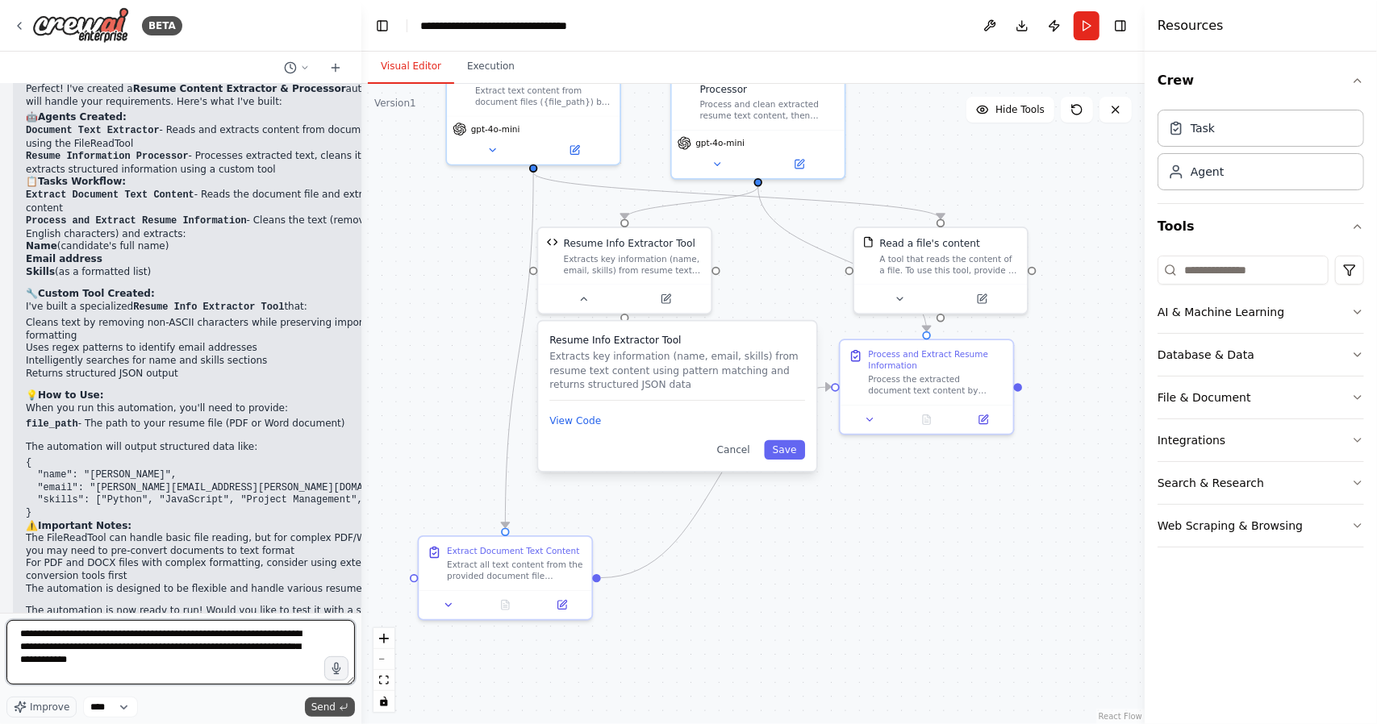
type textarea "**********"
click at [323, 704] on span "Send" at bounding box center [323, 707] width 24 height 13
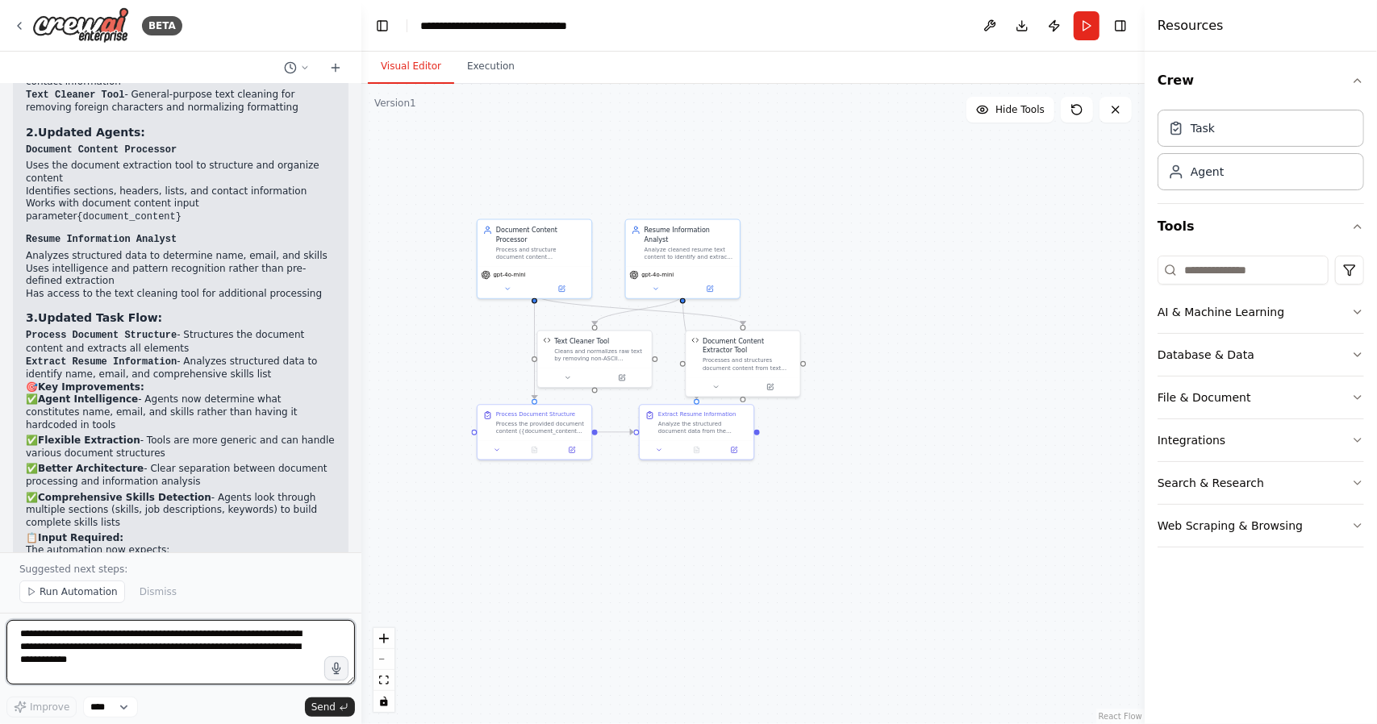
scroll to position [5748, 0]
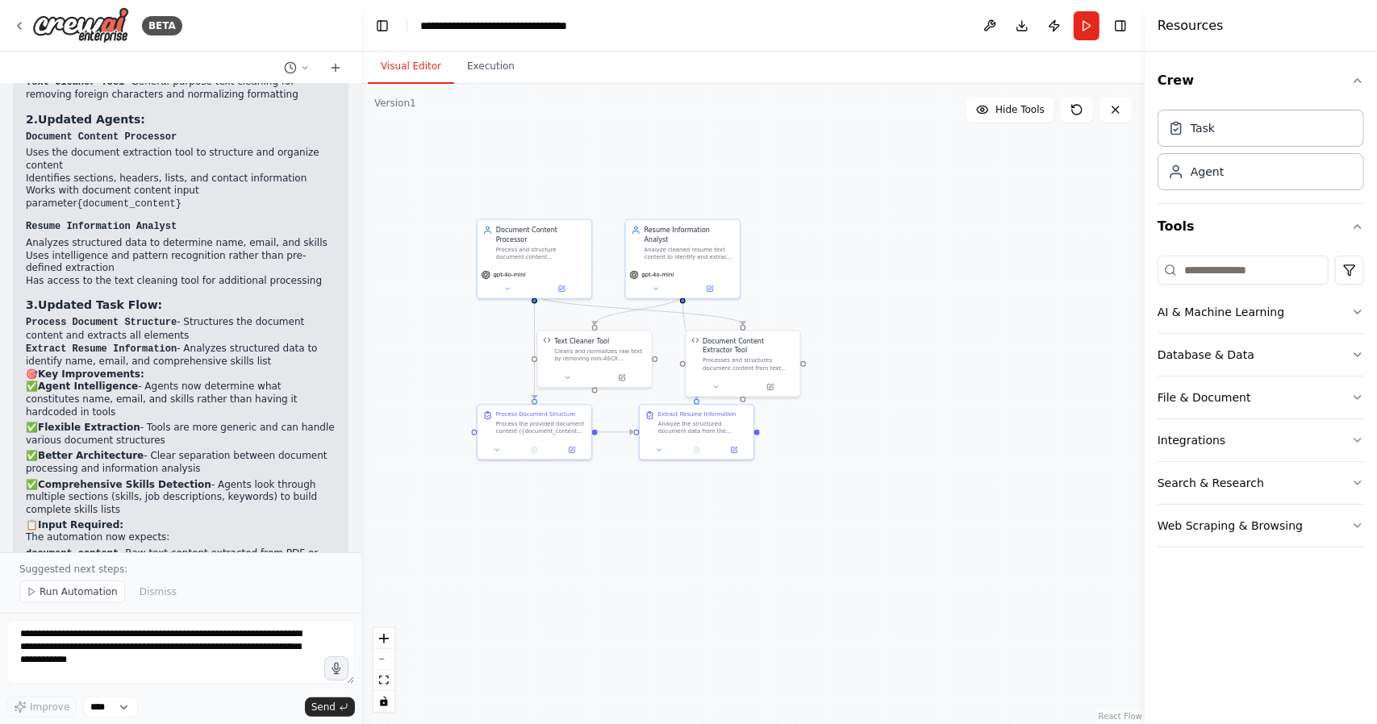
click at [255, 519] on h2 "📋 Input Required:" at bounding box center [181, 525] width 310 height 13
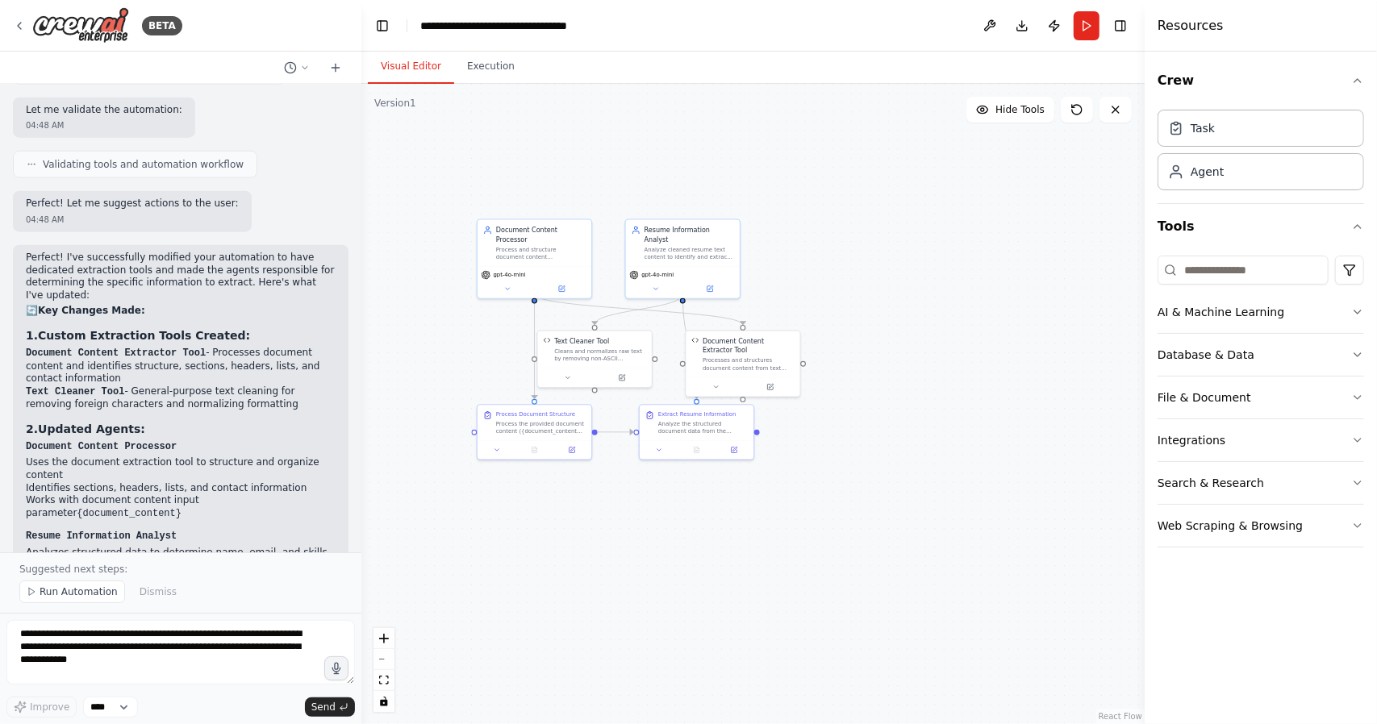
scroll to position [5426, 0]
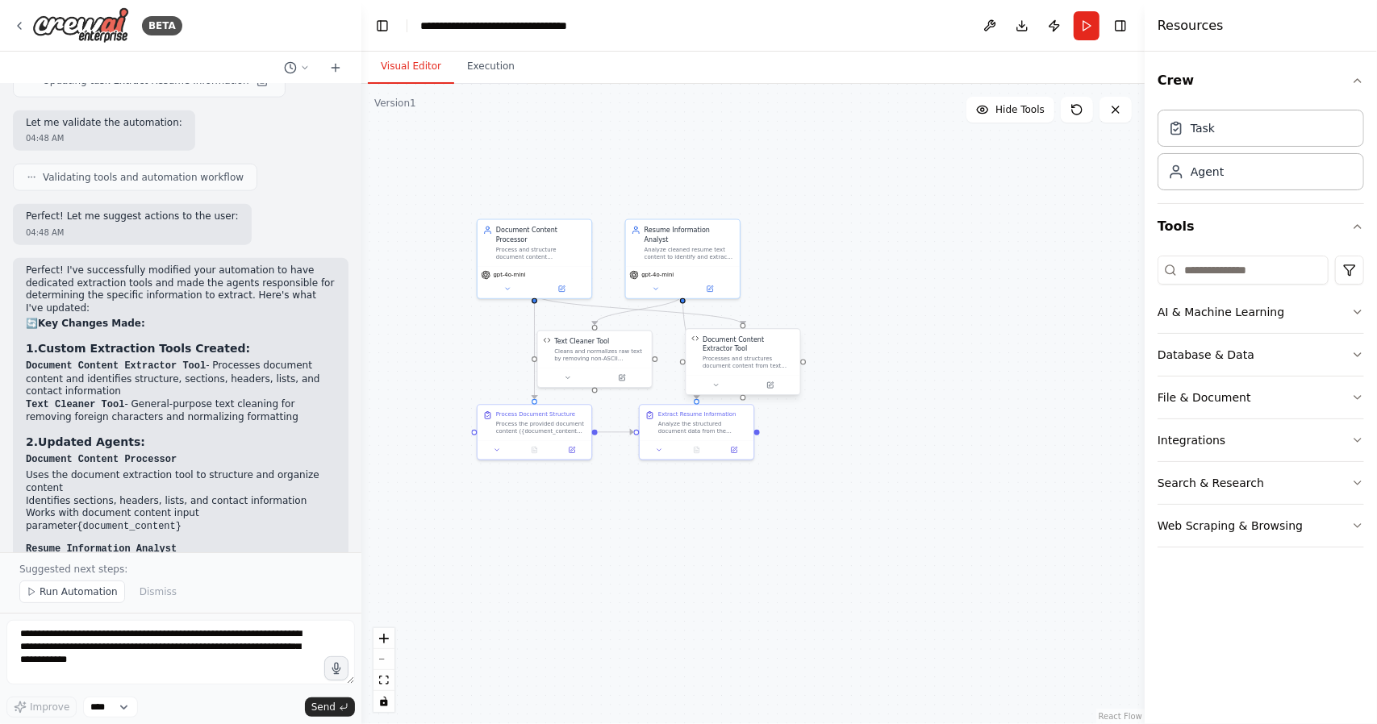
click at [780, 357] on div "Processes and structures document content from text input by identifying sectio…" at bounding box center [748, 362] width 92 height 15
click at [716, 381] on icon at bounding box center [715, 384] width 7 height 7
click at [719, 479] on button "View Code" at bounding box center [711, 476] width 34 height 9
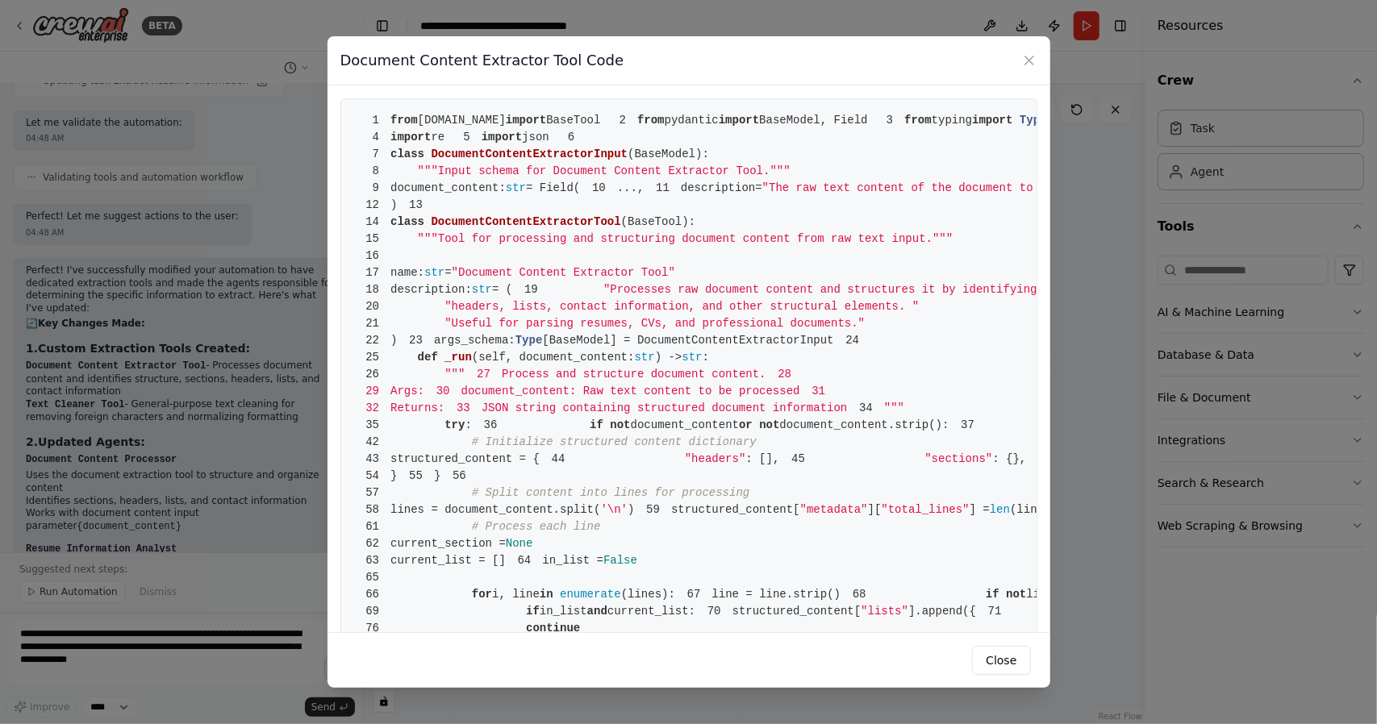
click at [762, 194] on span ""The raw text content of the document to be processed and structured"" at bounding box center [996, 187] width 468 height 13
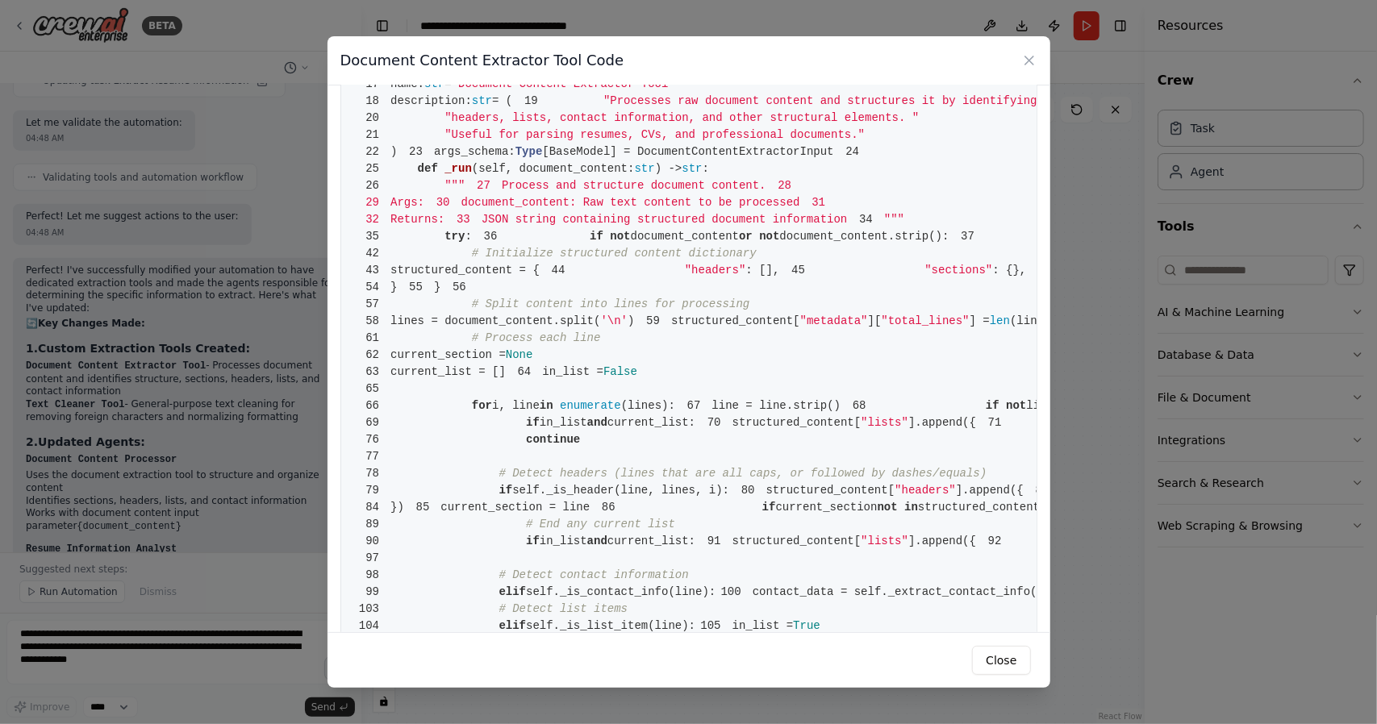
scroll to position [0, 0]
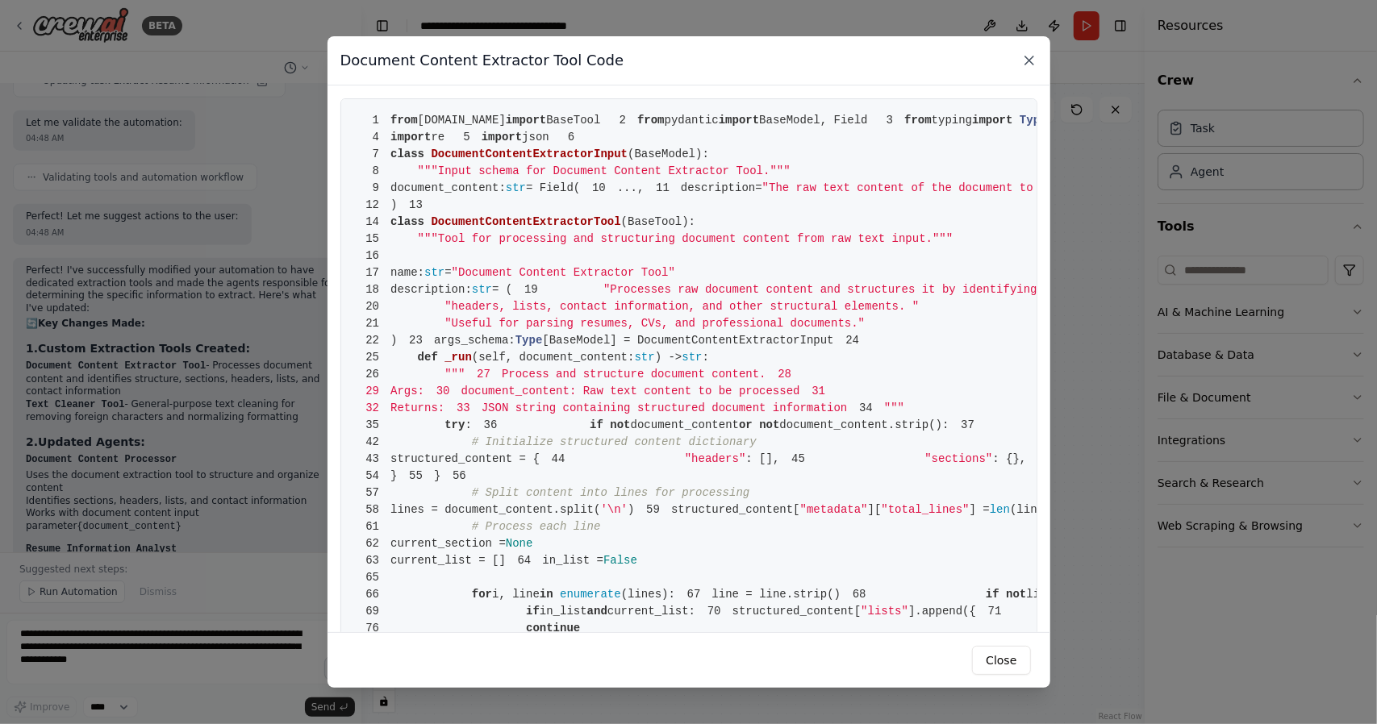
click at [1034, 57] on icon at bounding box center [1029, 60] width 16 height 16
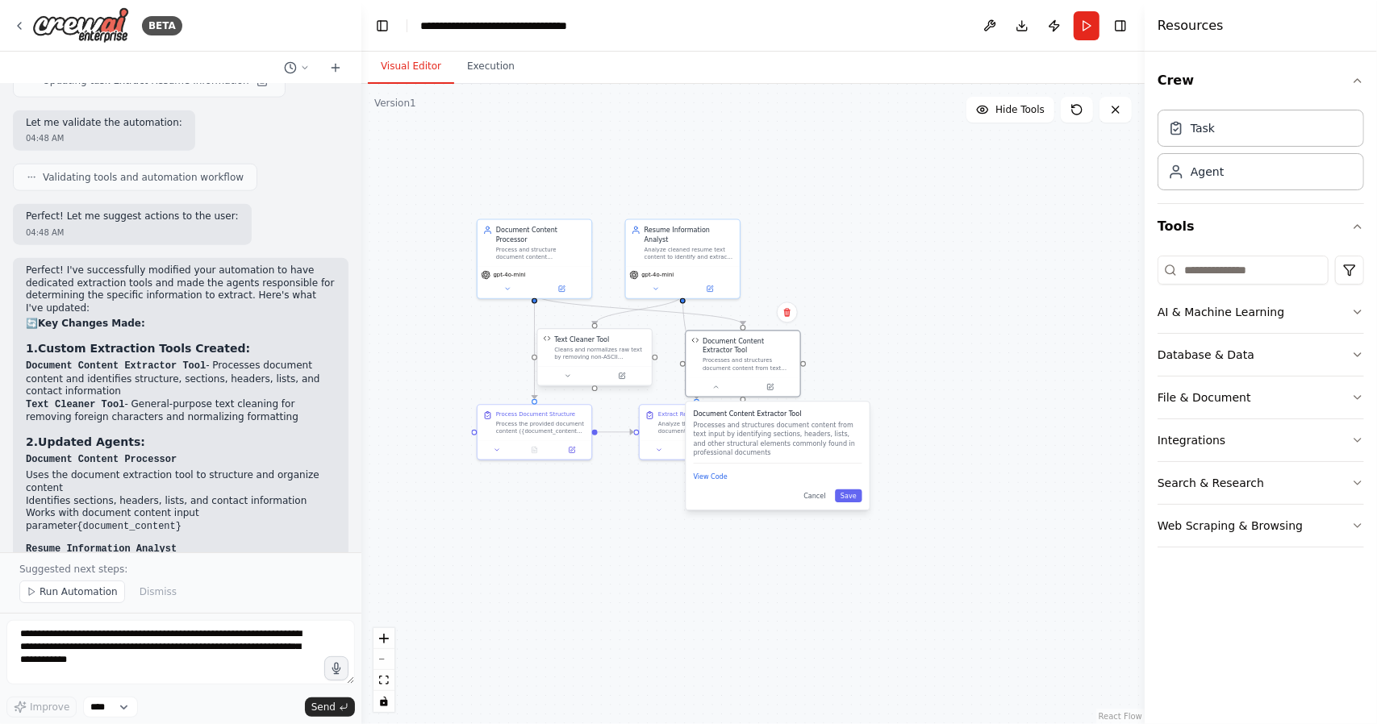
click at [619, 362] on div "Text Cleaner Tool Cleans and normalizes raw text by removing non-ASCII characte…" at bounding box center [595, 347] width 114 height 37
click at [570, 382] on div at bounding box center [595, 375] width 114 height 19
click at [571, 374] on icon at bounding box center [567, 376] width 7 height 7
click at [564, 475] on div "Text Cleaner Tool Cleans and normalizes raw text by removing non-ASCII characte…" at bounding box center [629, 447] width 183 height 108
click at [563, 464] on button "View Code" at bounding box center [562, 467] width 34 height 9
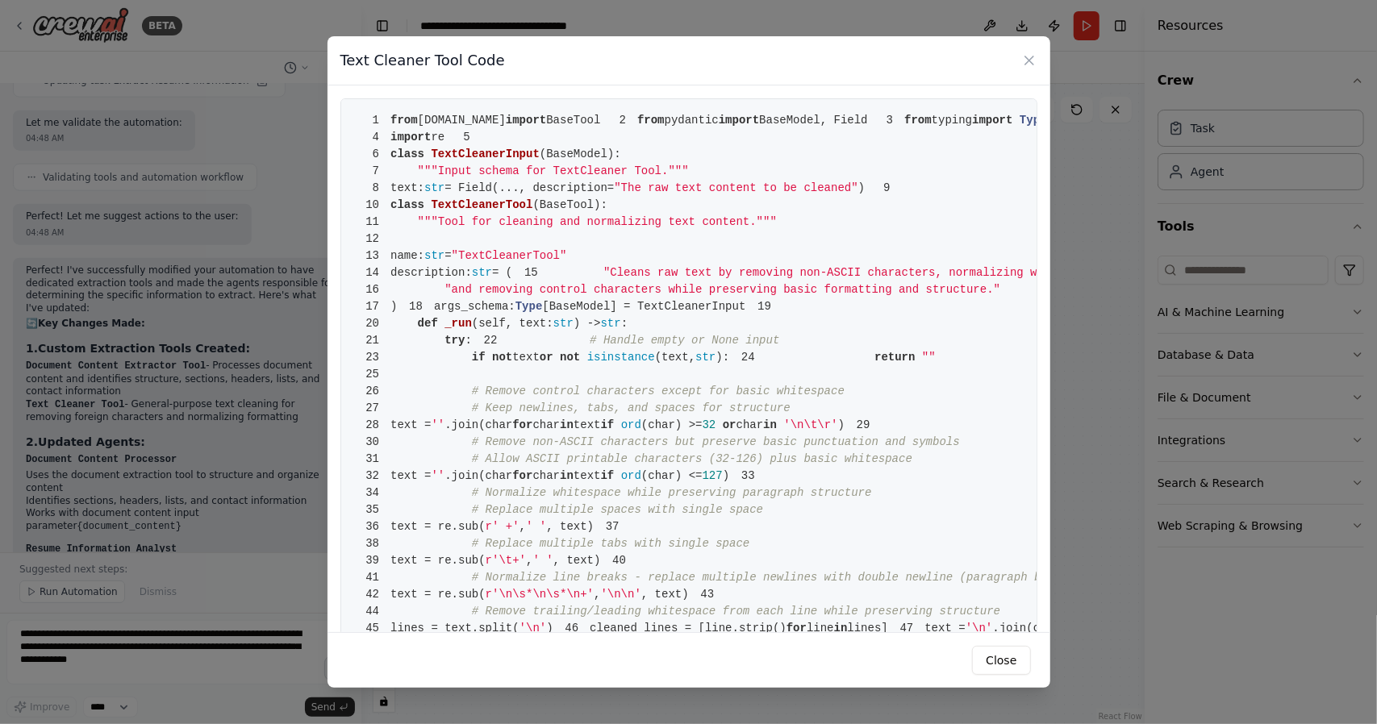
click at [647, 344] on pre "1 from [DOMAIN_NAME] import BaseTool 2 from pydantic import BaseModel, Field 3 …" at bounding box center [688, 416] width 697 height 637
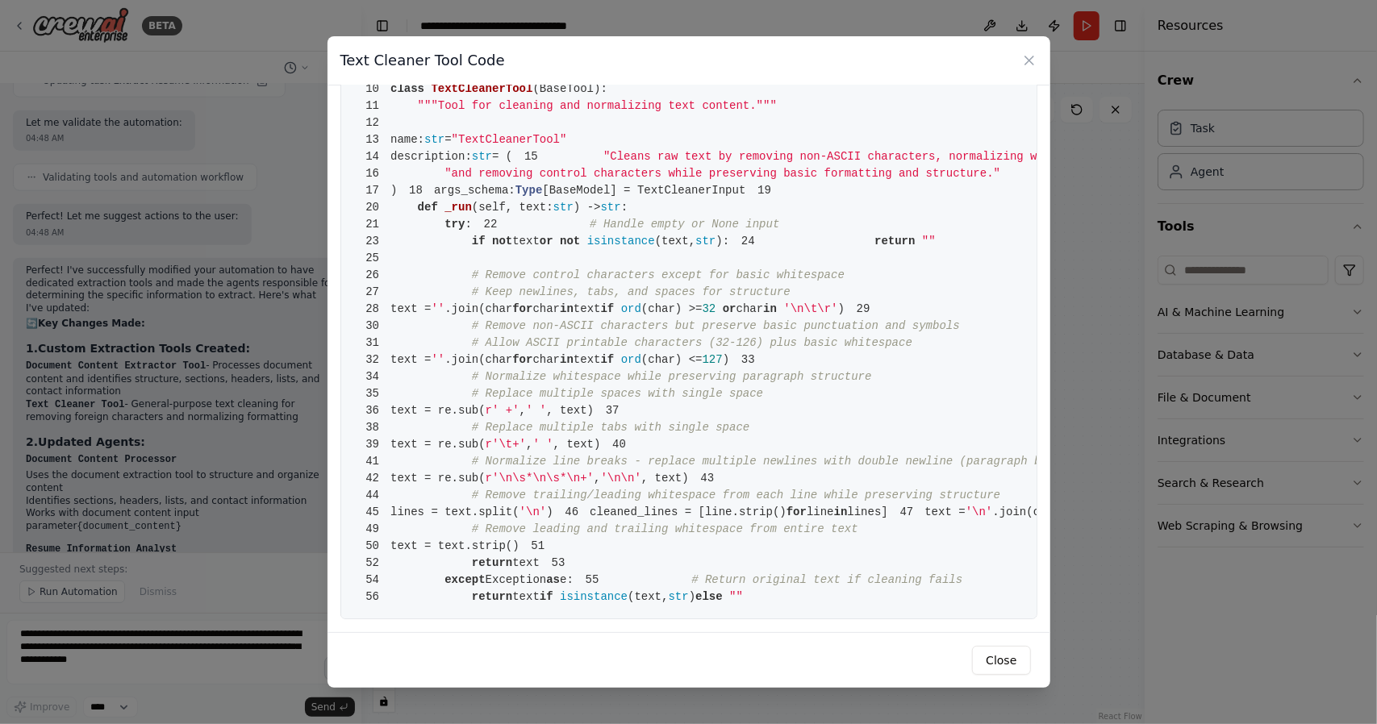
scroll to position [211, 0]
click at [616, 456] on pre "1 from [DOMAIN_NAME] import BaseTool 2 from pydantic import BaseModel, Field 3 …" at bounding box center [688, 300] width 697 height 637
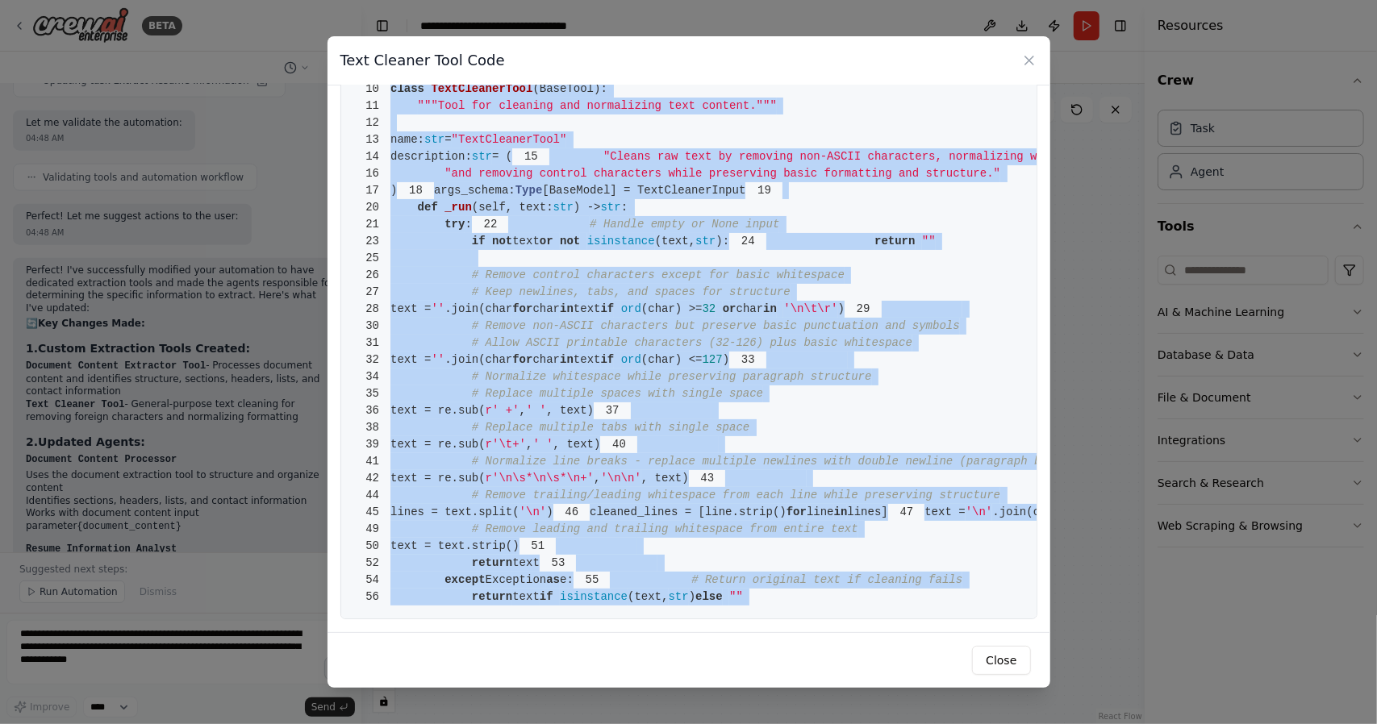
scroll to position [453, 0]
drag, startPoint x: 393, startPoint y: 123, endPoint x: 744, endPoint y: 614, distance: 603.5
click at [744, 614] on pre "1 from [DOMAIN_NAME] import BaseTool 2 from pydantic import BaseModel, Field 3 …" at bounding box center [688, 300] width 697 height 637
click at [539, 486] on pre "1 from [DOMAIN_NAME] import BaseTool 2 from pydantic import BaseModel, Field 3 …" at bounding box center [688, 300] width 697 height 637
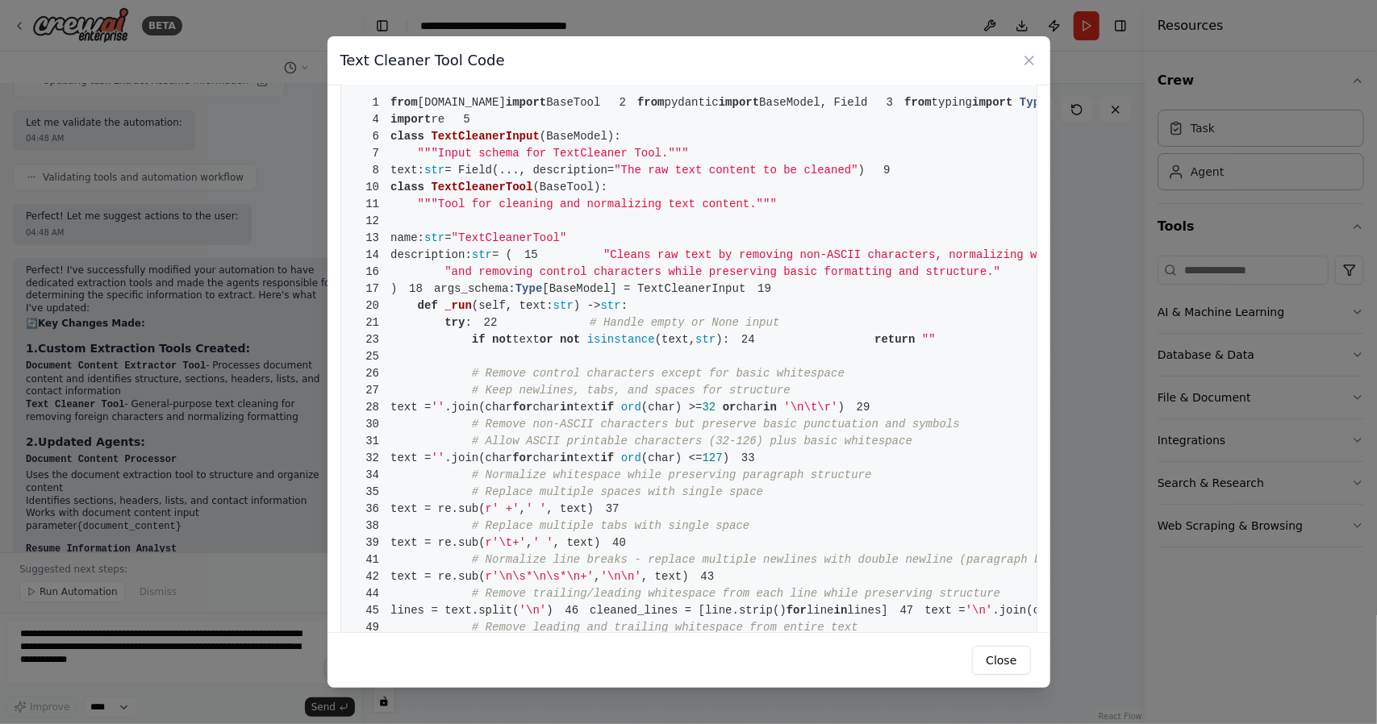
scroll to position [0, 0]
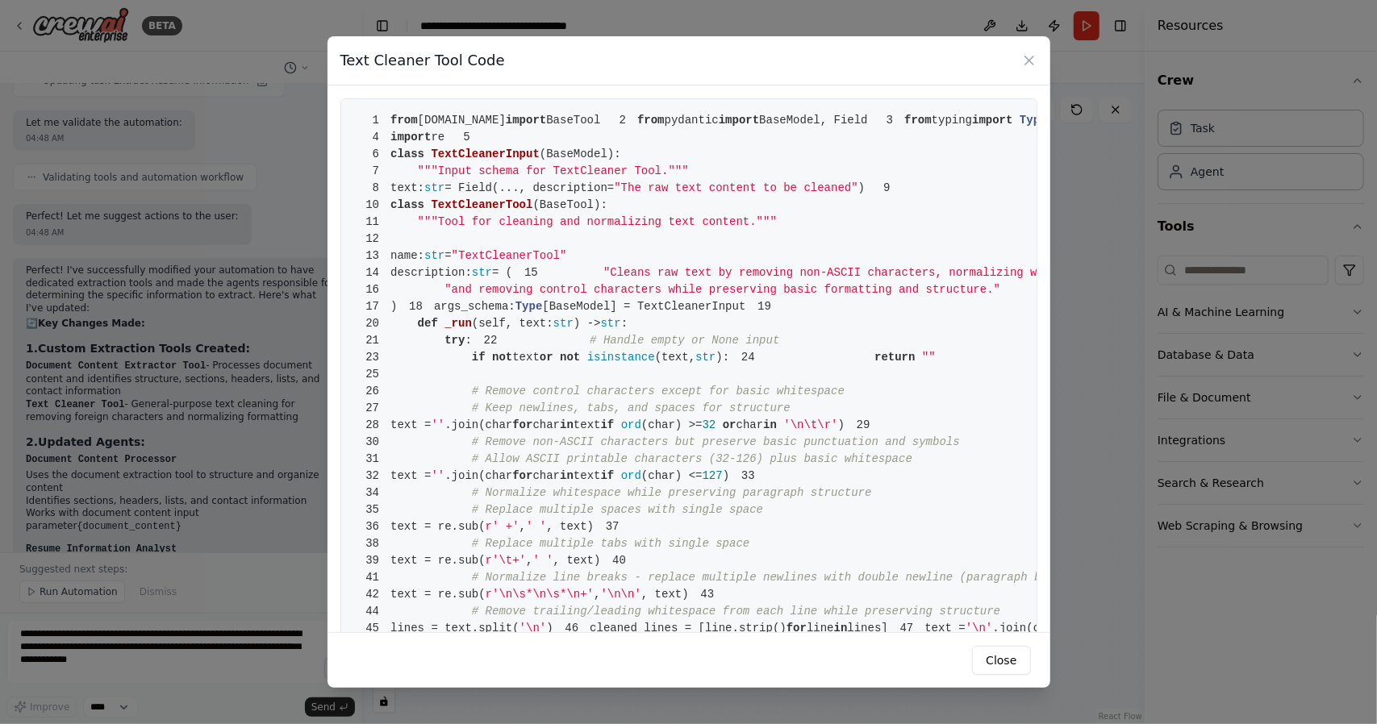
click at [572, 296] on span ""and removing control characters while preserving basic formatting and structur…" at bounding box center [722, 289] width 556 height 13
click at [425, 427] on pre "1 from [DOMAIN_NAME] import BaseTool 2 from pydantic import BaseModel, Field 3 …" at bounding box center [688, 416] width 697 height 637
click at [663, 499] on pre "1 from [DOMAIN_NAME] import BaseTool 2 from pydantic import BaseModel, Field 3 …" at bounding box center [688, 416] width 697 height 637
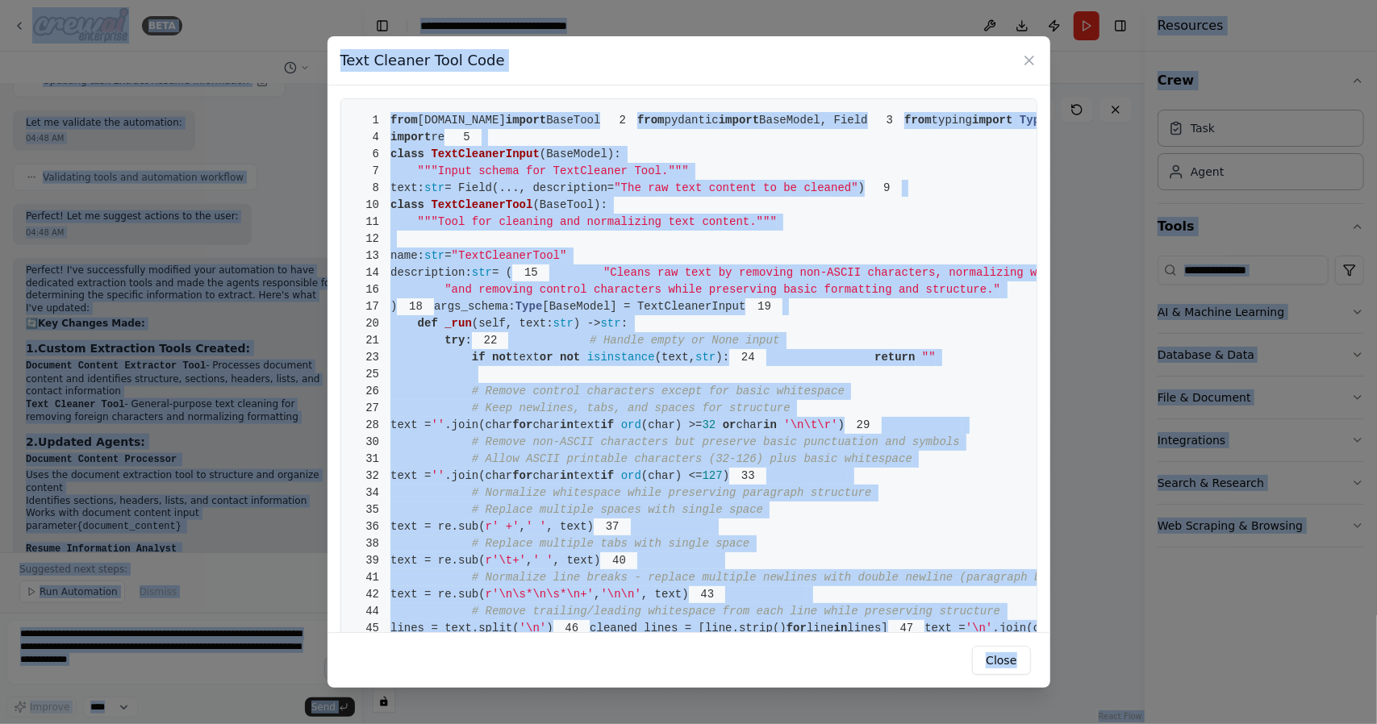
click at [667, 364] on span "(text," at bounding box center [675, 357] width 40 height 13
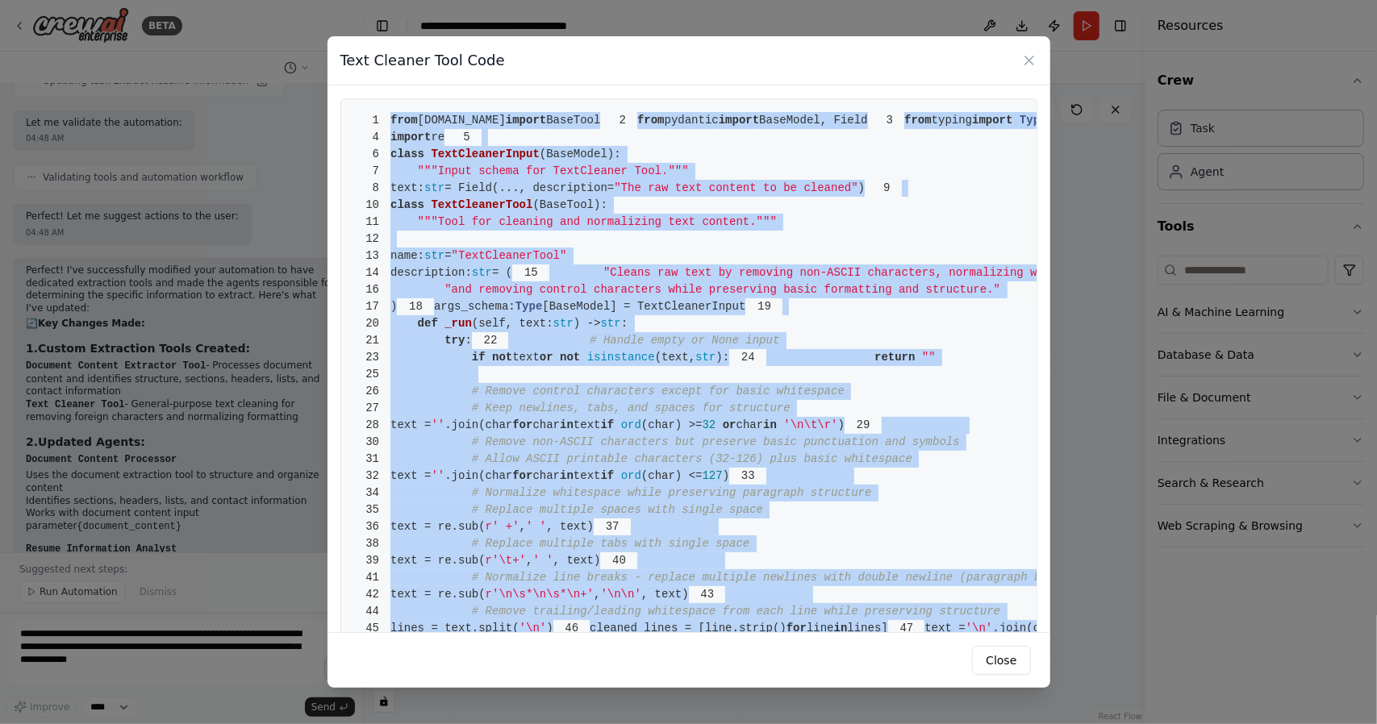
scroll to position [453, 0]
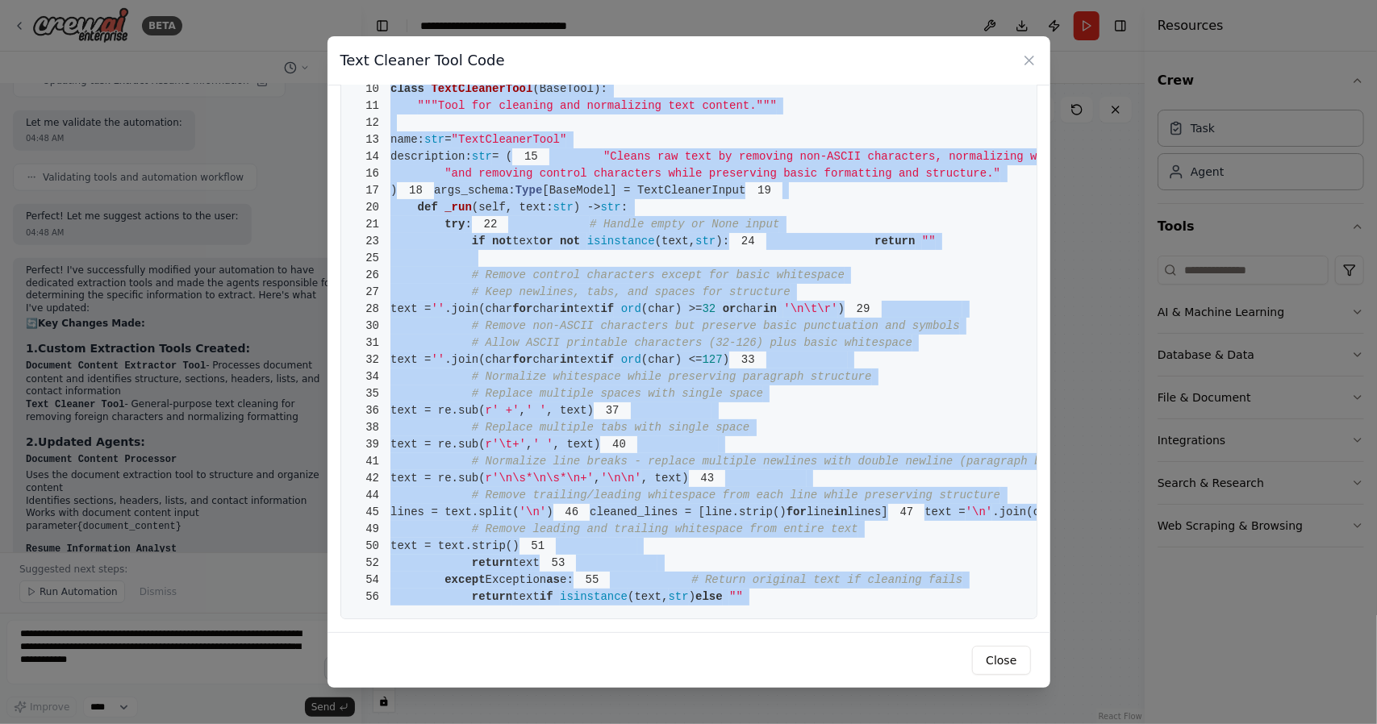
drag, startPoint x: 390, startPoint y: 123, endPoint x: 616, endPoint y: 689, distance: 609.5
click at [616, 689] on div "Text Cleaner Tool Code 1 from [DOMAIN_NAME] import BaseTool 2 from pydantic imp…" at bounding box center [688, 362] width 1377 height 724
copy code "from [DOMAIN_NAME] import BaseTool 2 from pydantic import BaseModel, Field 3 fr…"
click at [622, 530] on pre "1 from [DOMAIN_NAME] import BaseTool 2 from pydantic import BaseModel, Field 3 …" at bounding box center [688, 300] width 697 height 637
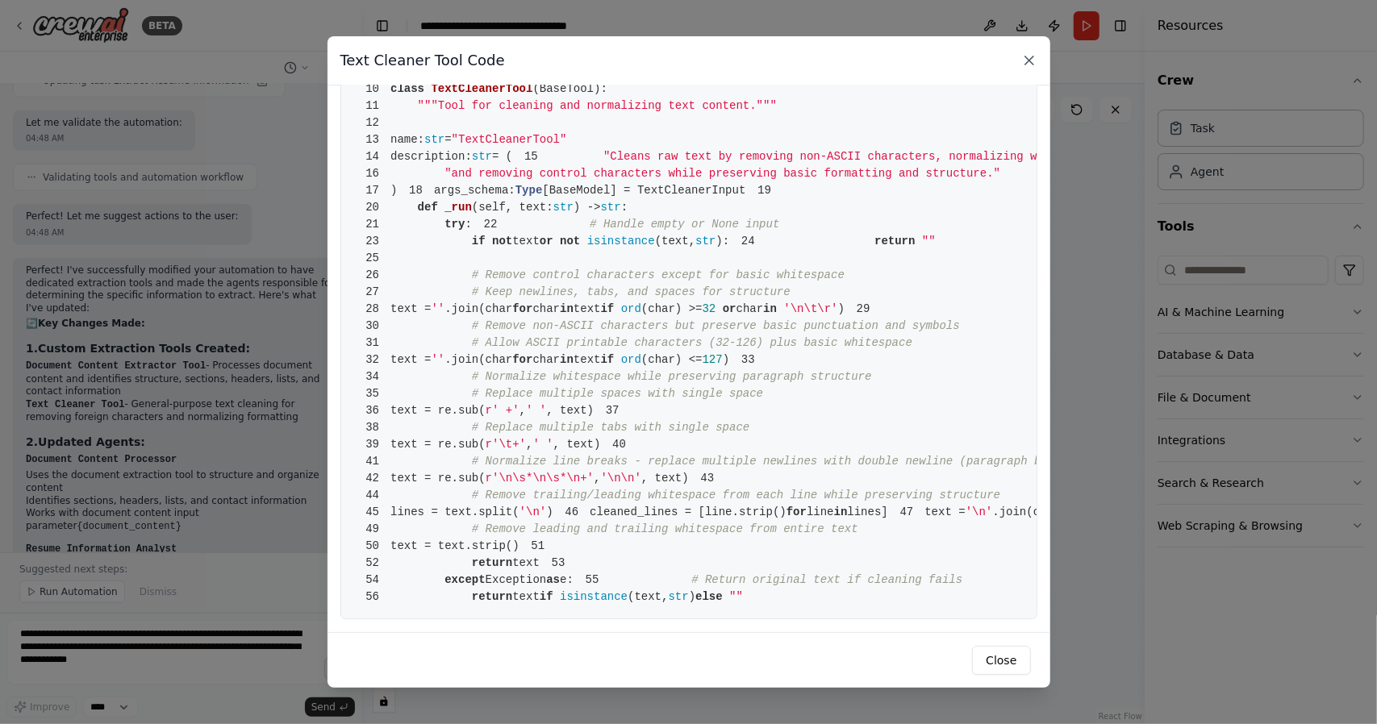
click at [1021, 60] on icon at bounding box center [1029, 60] width 16 height 16
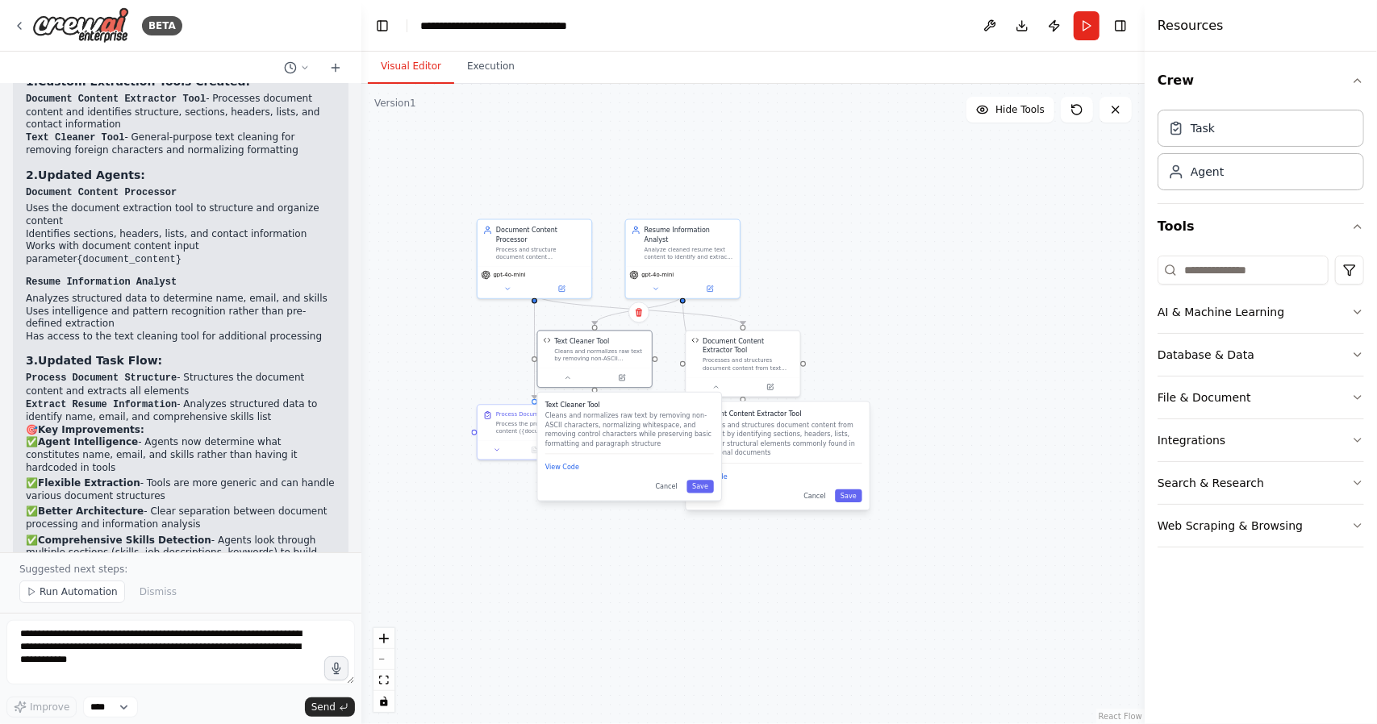
scroll to position [5748, 0]
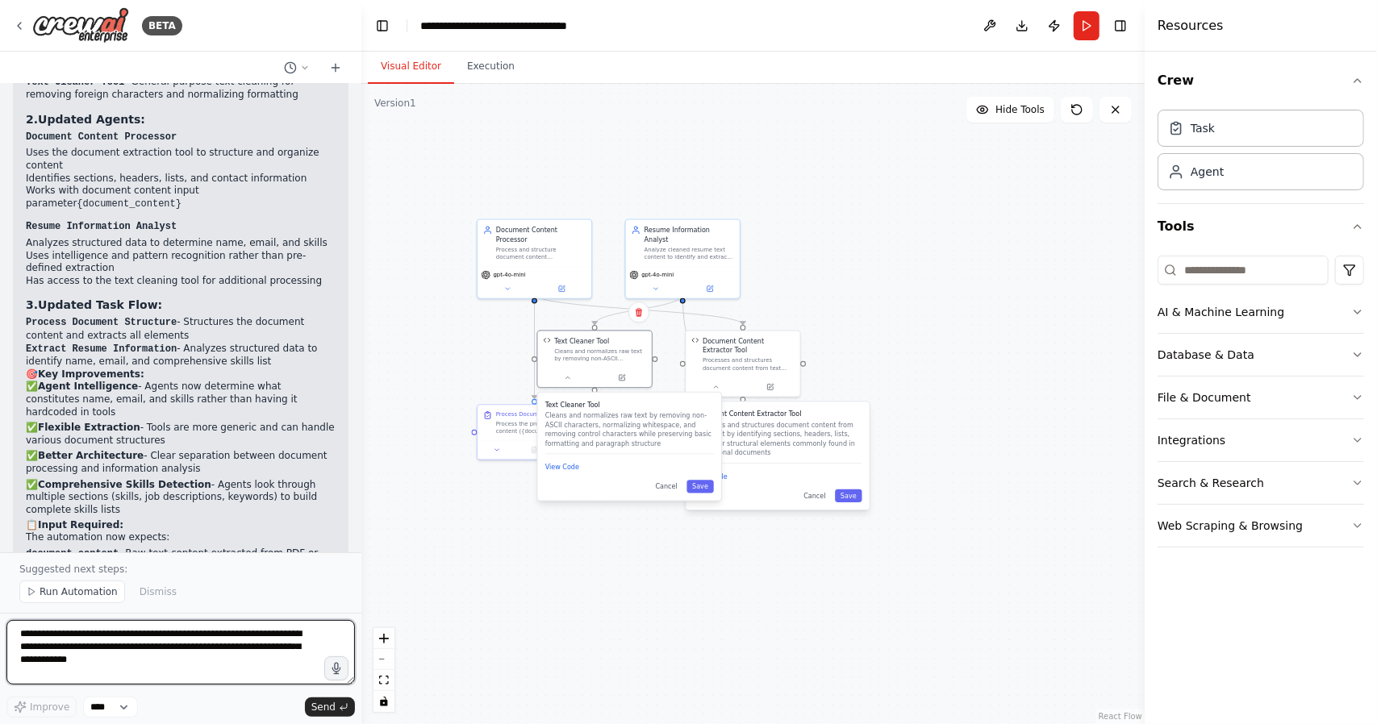
click at [85, 651] on textarea "**********" at bounding box center [180, 652] width 348 height 65
type textarea "*"
type textarea "**********"
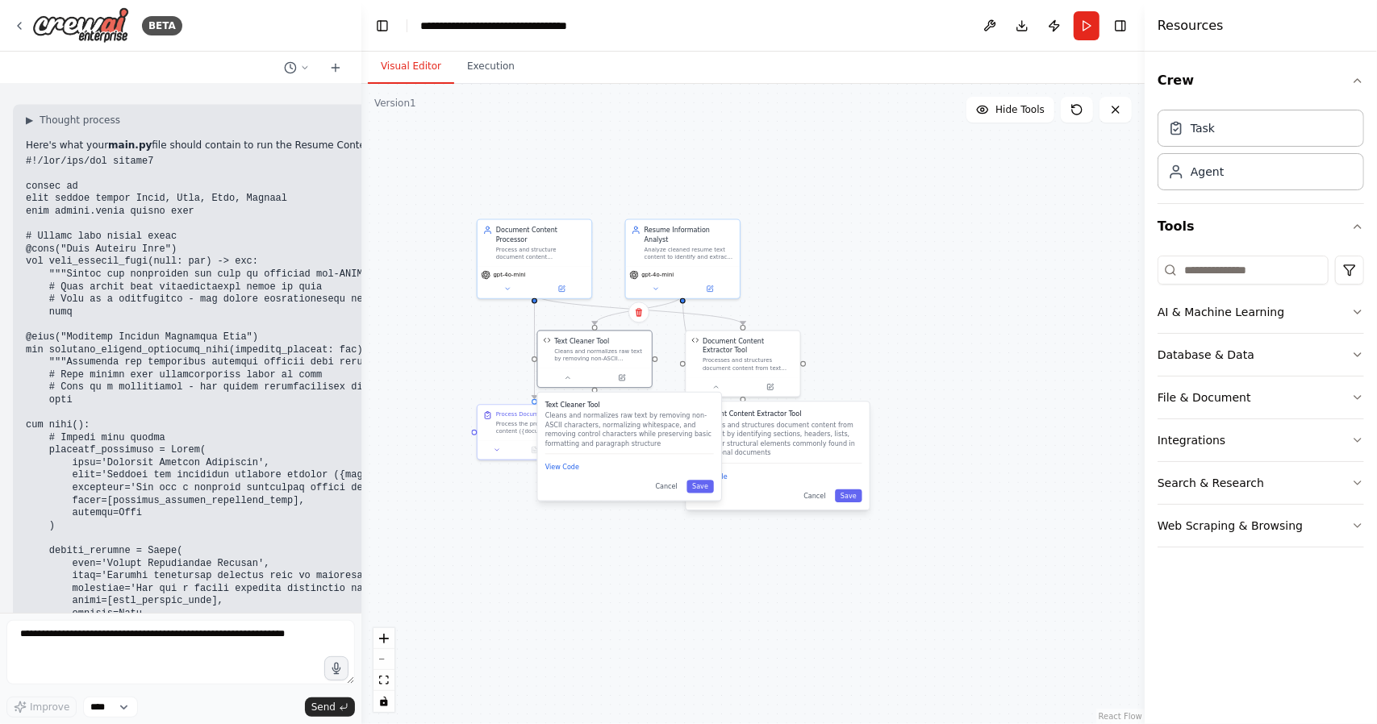
scroll to position [6443, 0]
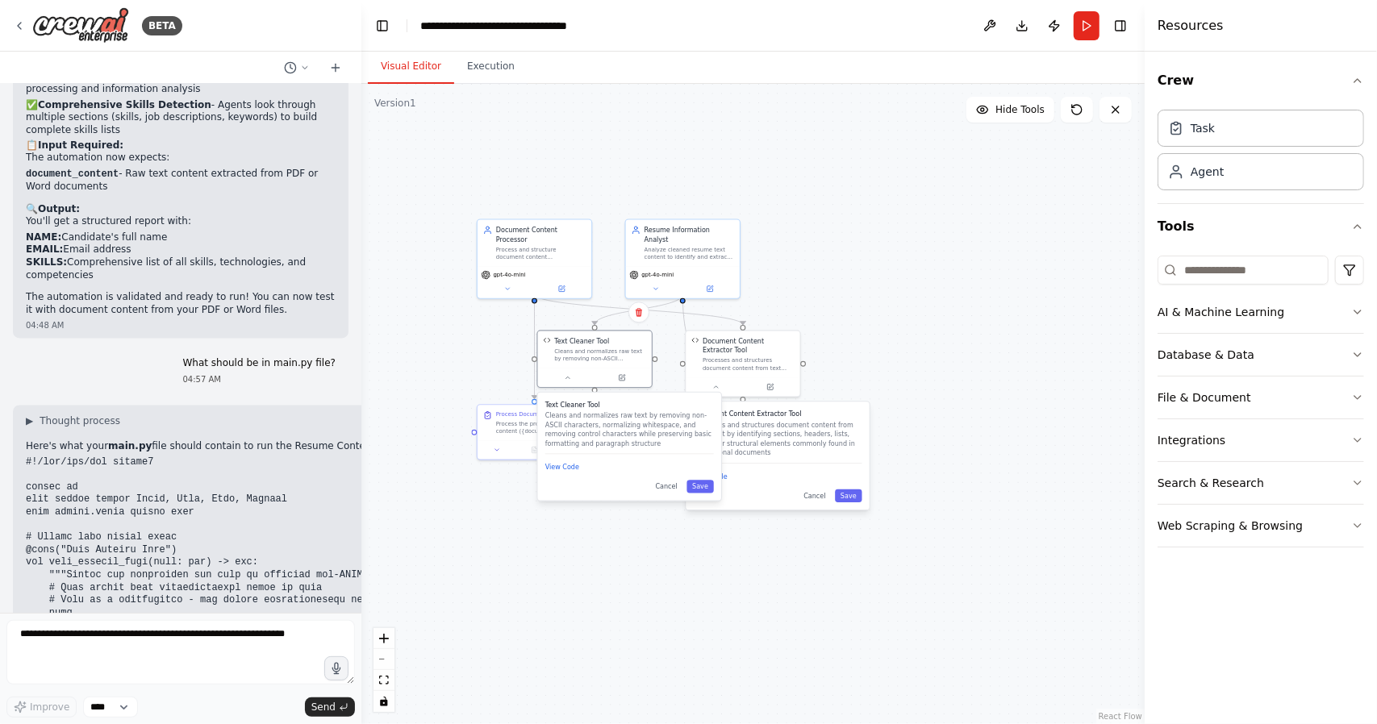
scroll to position [6121, 0]
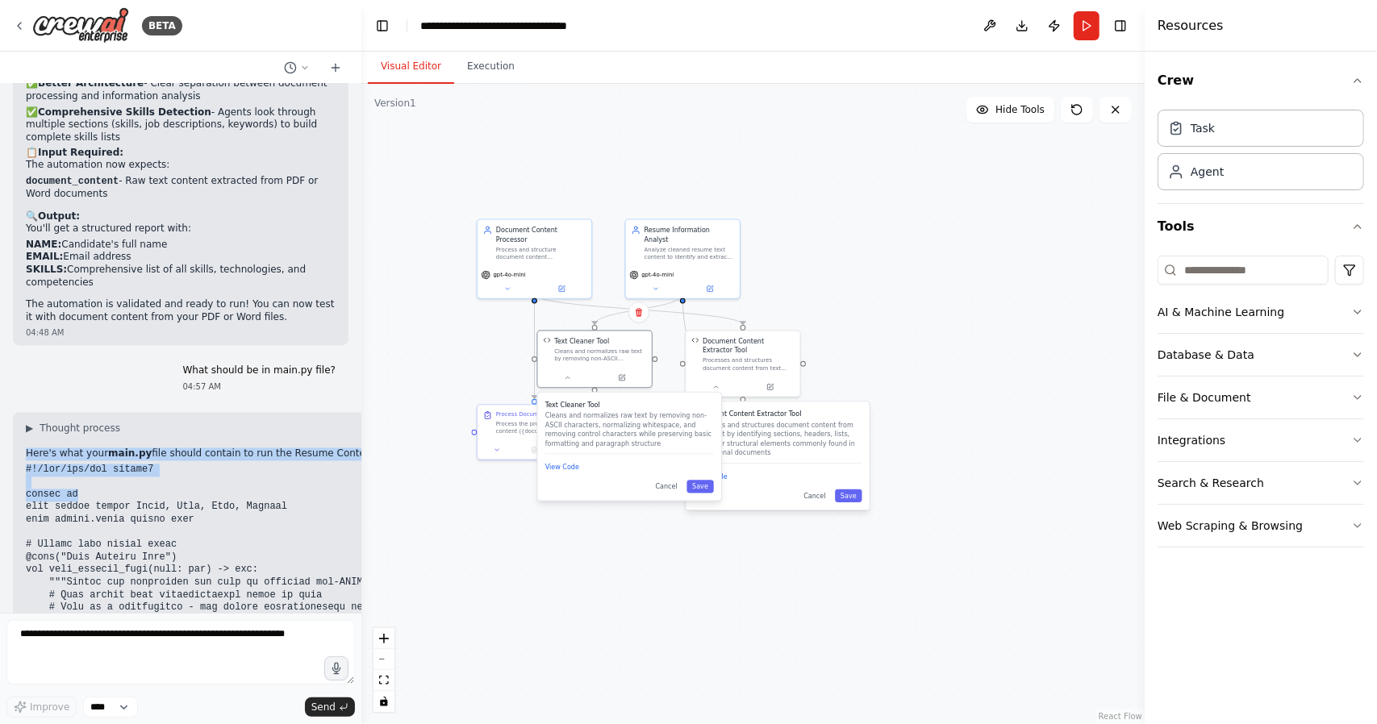
drag, startPoint x: 26, startPoint y: 274, endPoint x: 73, endPoint y: 315, distance: 62.9
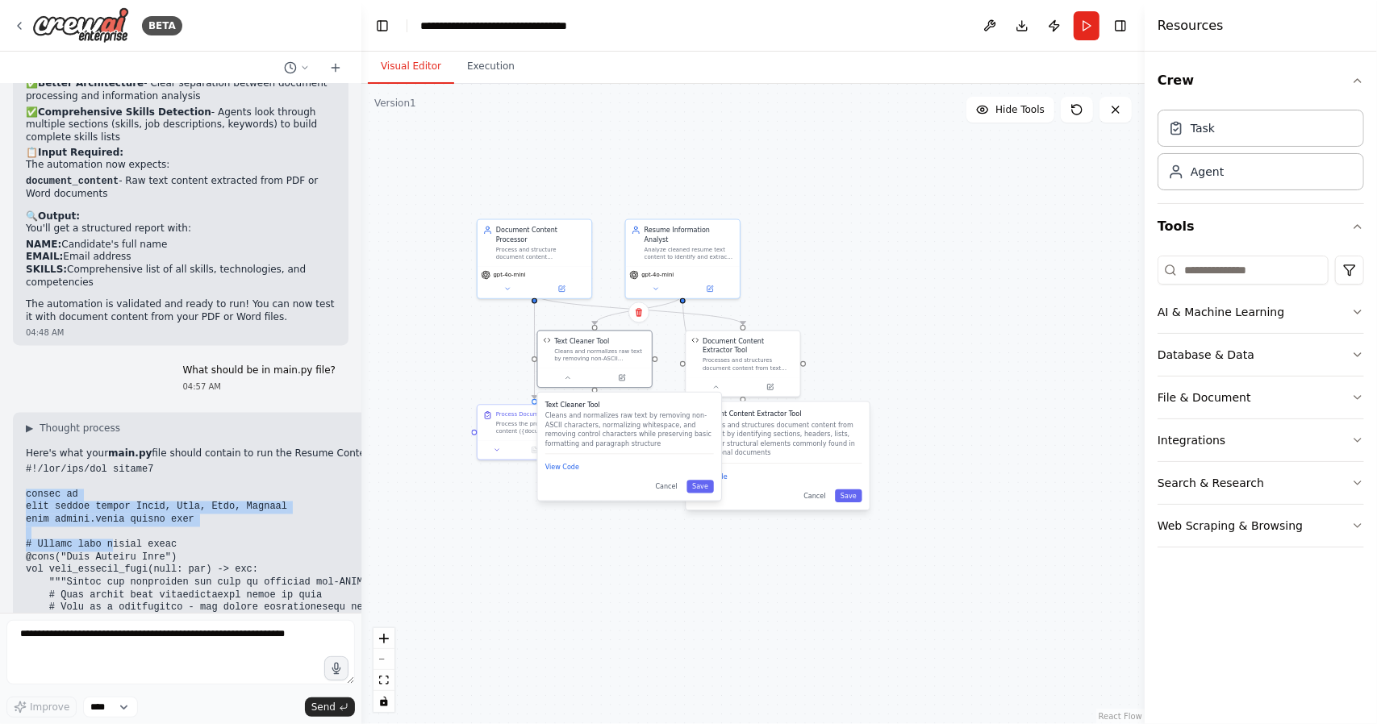
drag, startPoint x: 27, startPoint y: 320, endPoint x: 108, endPoint y: 367, distance: 93.9
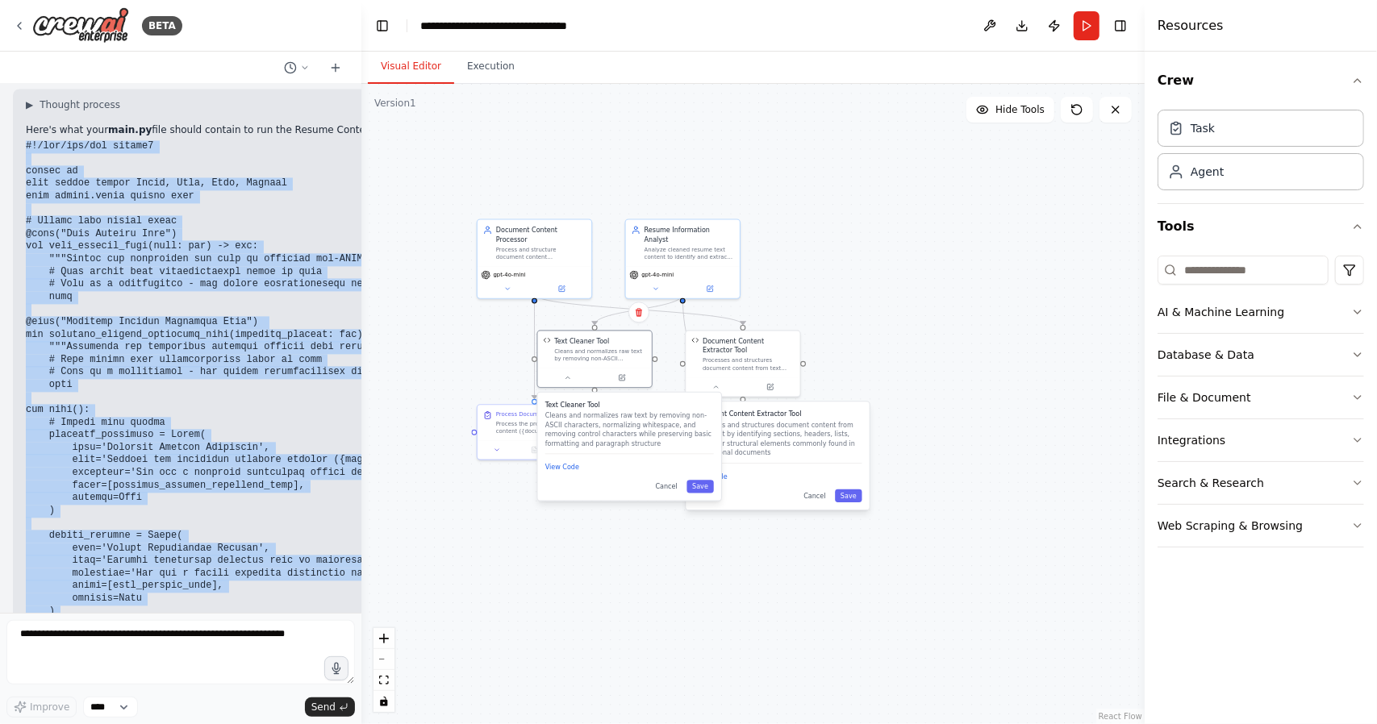
scroll to position [7653, 0]
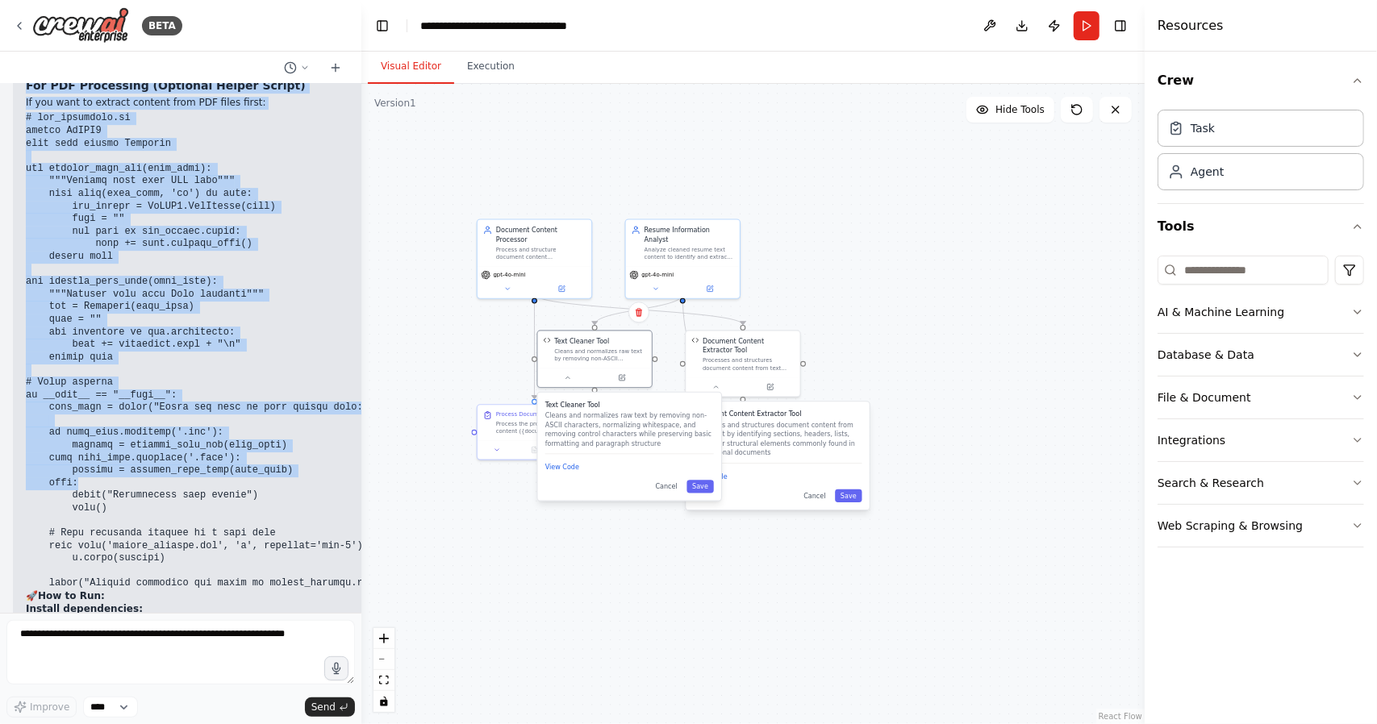
drag, startPoint x: 26, startPoint y: 287, endPoint x: 180, endPoint y: 302, distance: 154.8
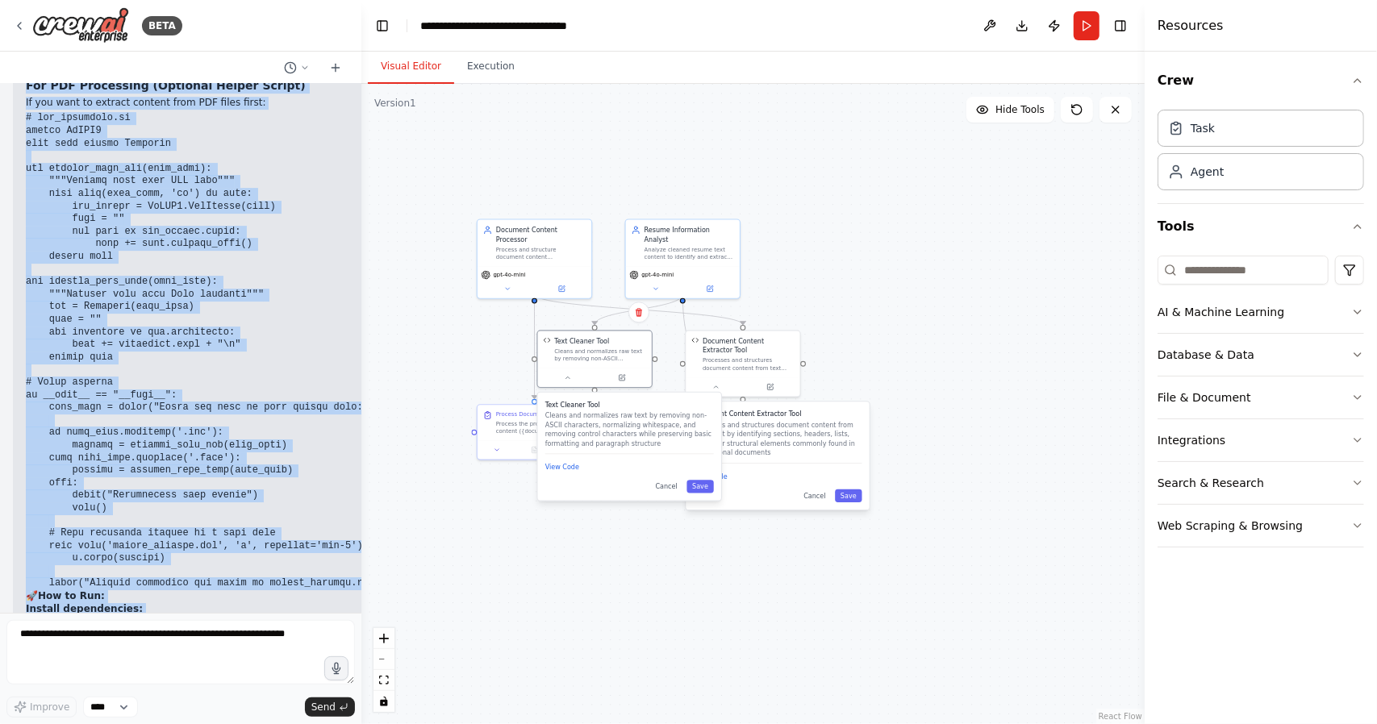
click at [152, 688] on strong "Input your document content" at bounding box center [106, 693] width 160 height 11
drag, startPoint x: 177, startPoint y: 573, endPoint x: 210, endPoint y: 579, distance: 33.5
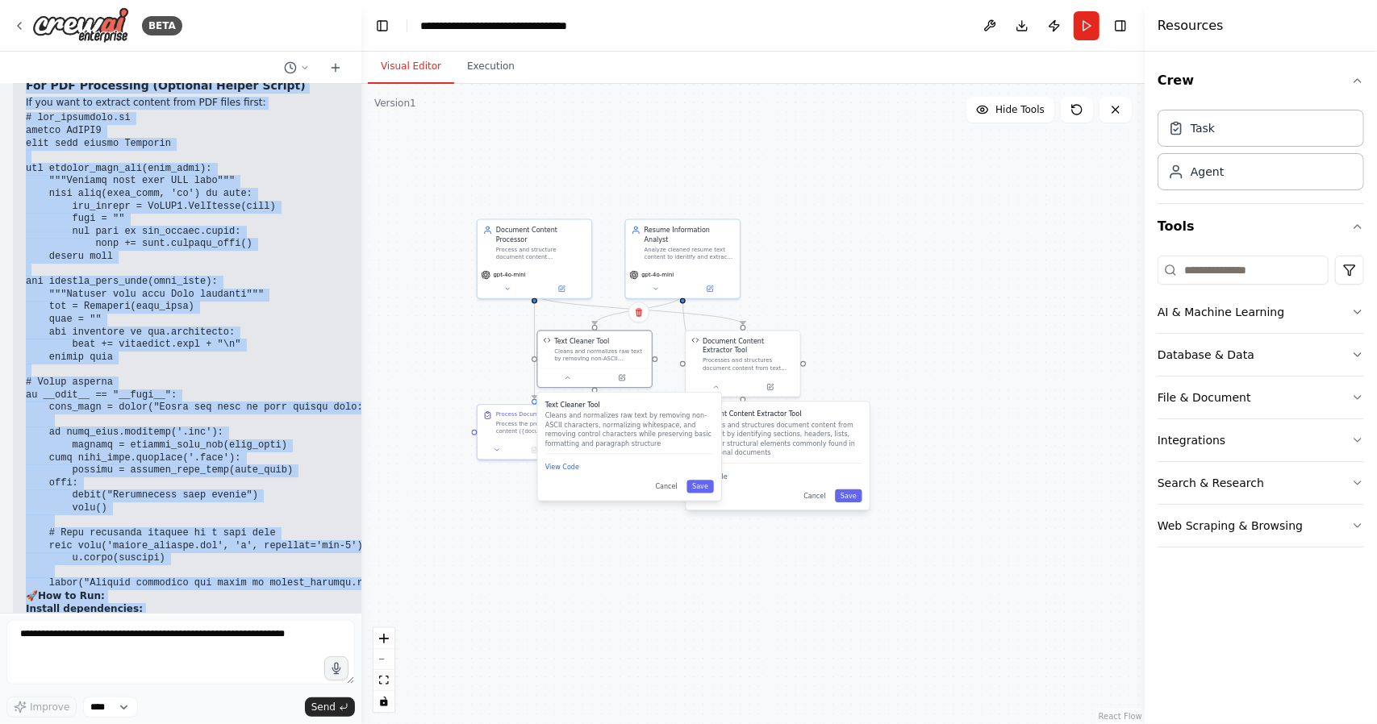
drag, startPoint x: 253, startPoint y: 578, endPoint x: 277, endPoint y: 578, distance: 24.2
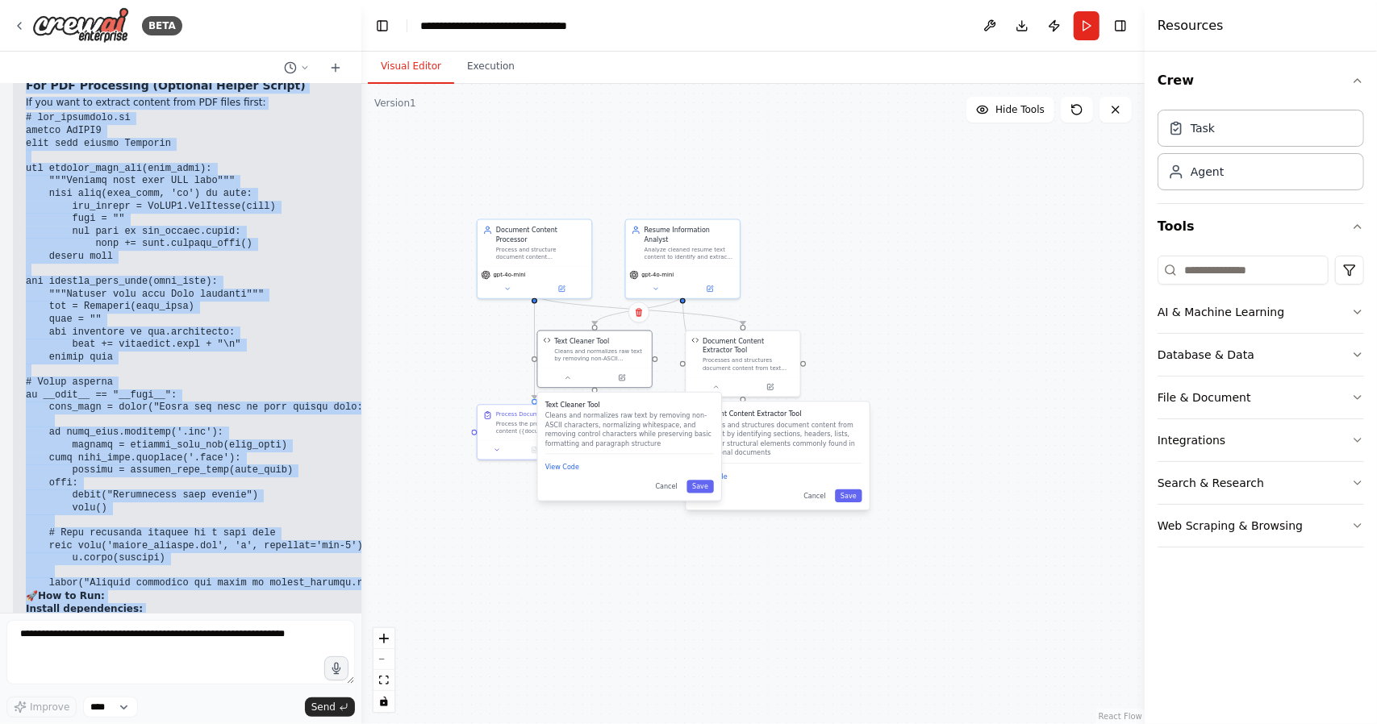
drag, startPoint x: 328, startPoint y: 573, endPoint x: 338, endPoint y: 572, distance: 9.8
copy div "#!/usr/bin/env python3 import os from crewai import Agent, Task, Crew, Process …"
